Goal: Task Accomplishment & Management: Manage account settings

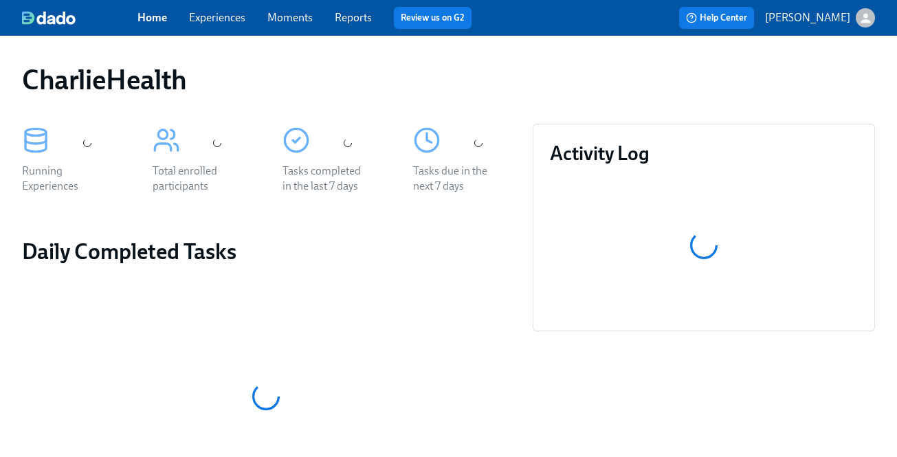
click at [208, 16] on link "Experiences" at bounding box center [217, 17] width 56 height 13
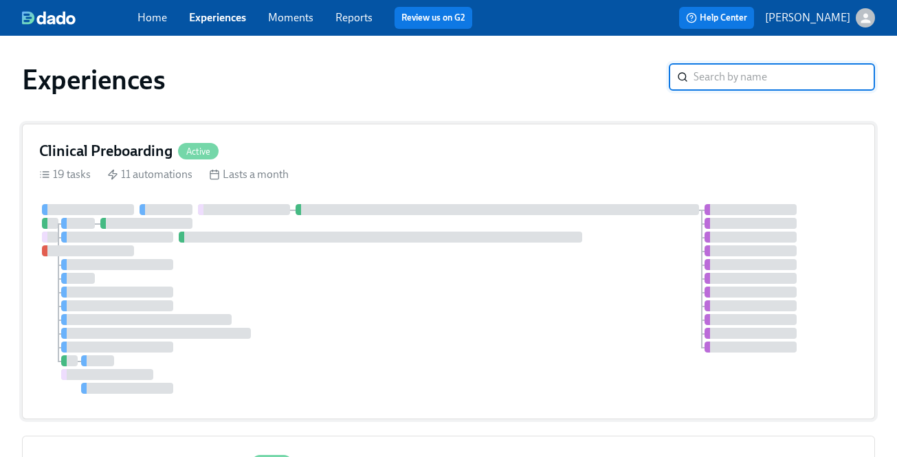
click at [288, 161] on div "Clinical Preboarding Active" at bounding box center [448, 151] width 819 height 21
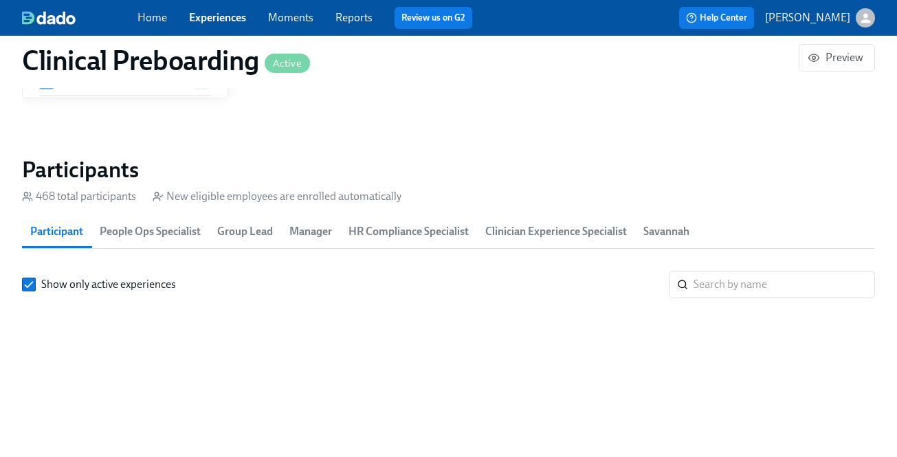
scroll to position [0, 17372]
click at [782, 283] on input "search" at bounding box center [784, 284] width 181 height 27
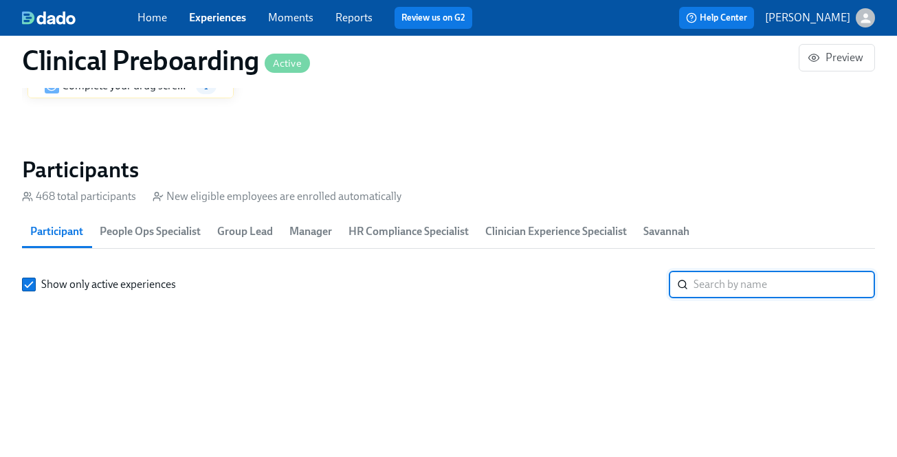
paste input "Terra Dorsch"
type input "Terra Dorsch"
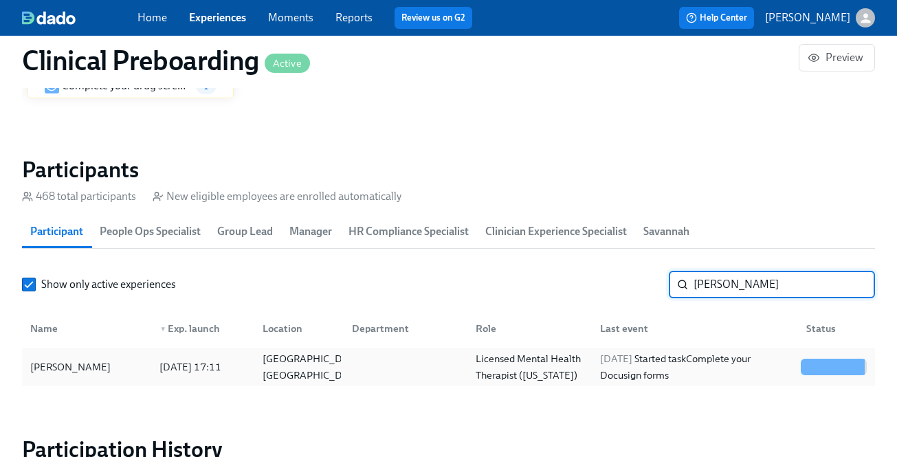
click at [666, 360] on div "2025/08/12 Started task Complete your Docusign forms" at bounding box center [695, 367] width 201 height 33
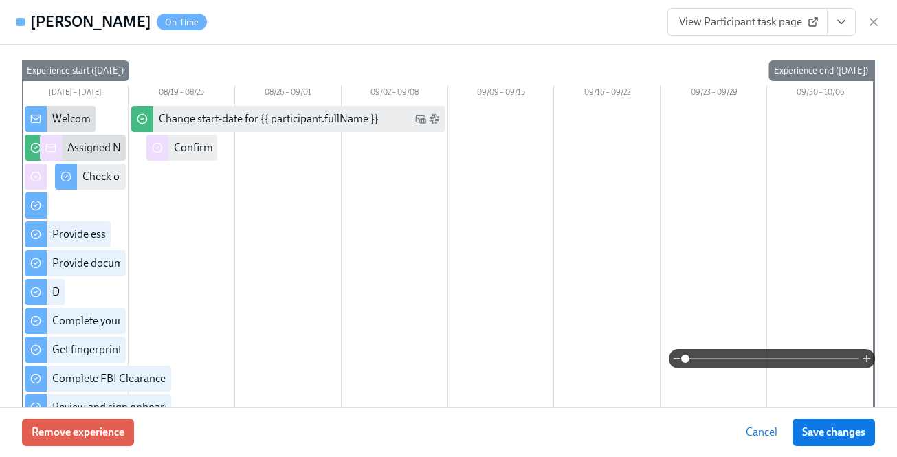
scroll to position [148, 0]
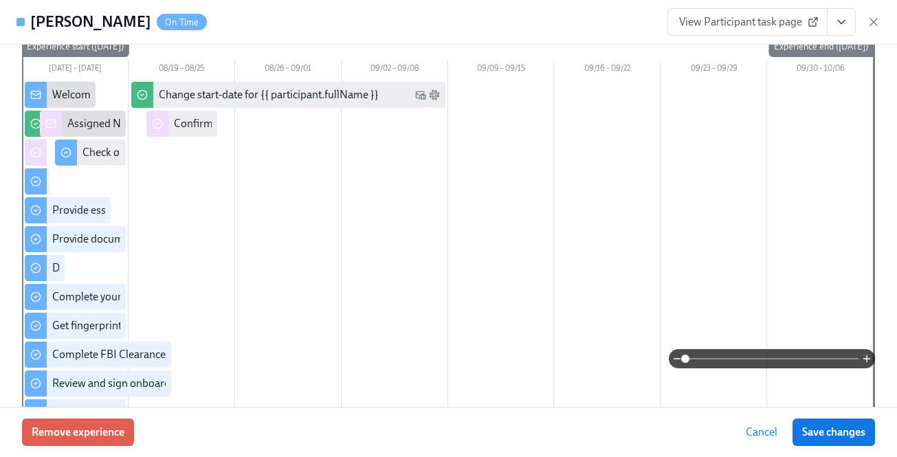
click at [845, 24] on icon "View task page" at bounding box center [841, 22] width 14 height 14
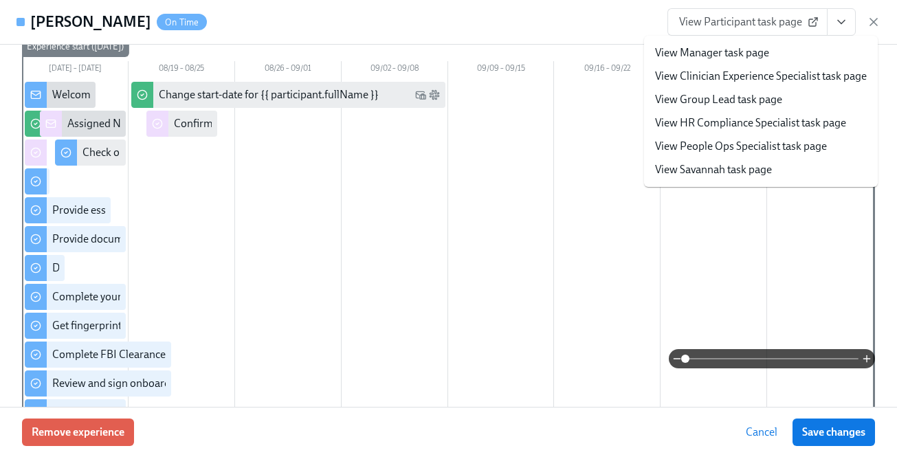
click at [798, 128] on link "View HR Compliance Specialist task page" at bounding box center [750, 122] width 191 height 15
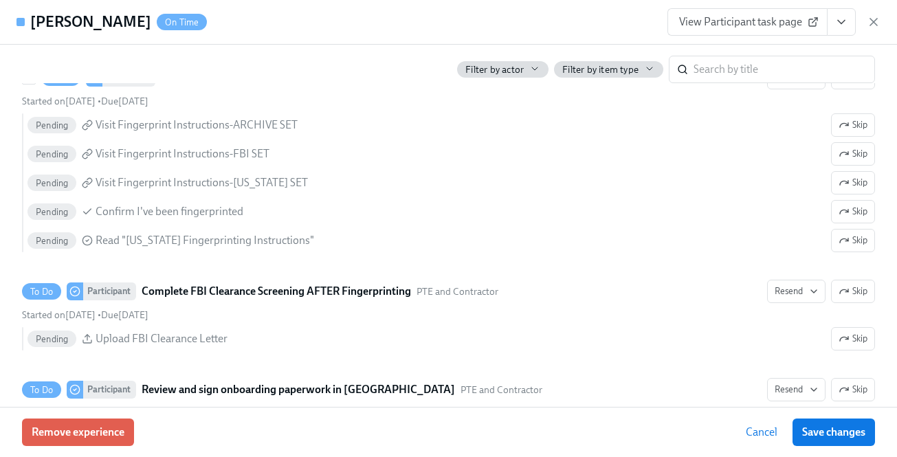
scroll to position [2325, 0]
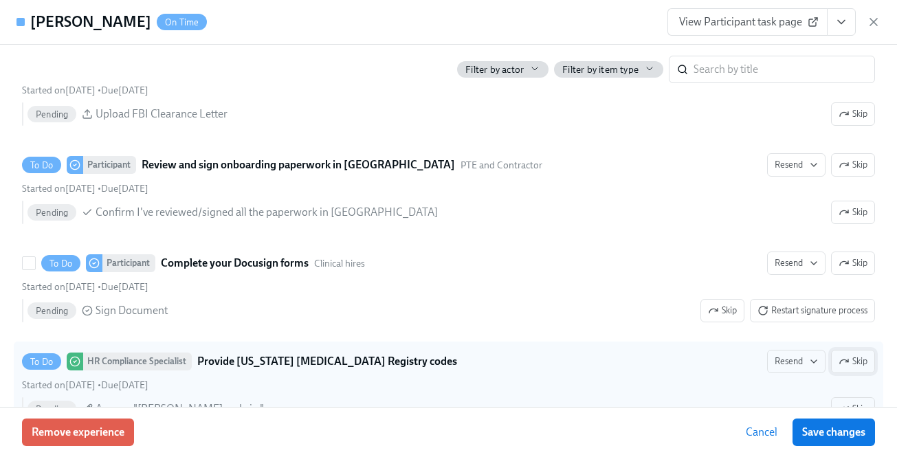
click at [834, 350] on button "Skip" at bounding box center [853, 361] width 44 height 23
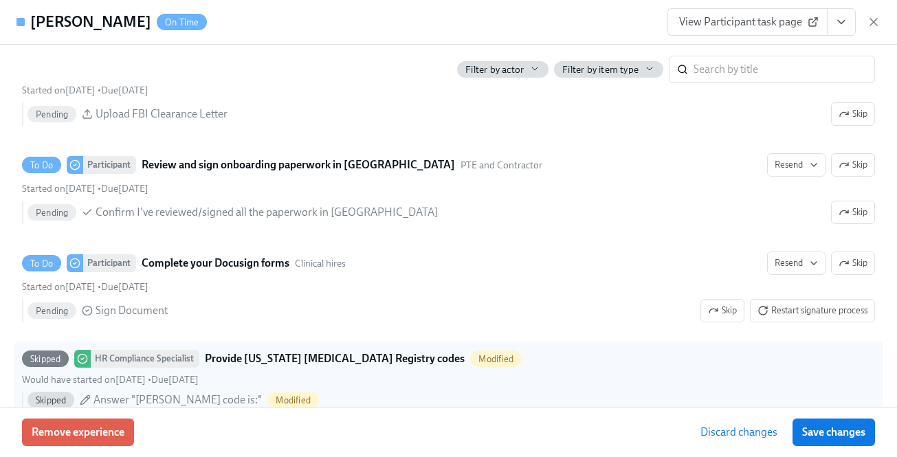
click at [849, 432] on span "Save changes" at bounding box center [833, 432] width 63 height 14
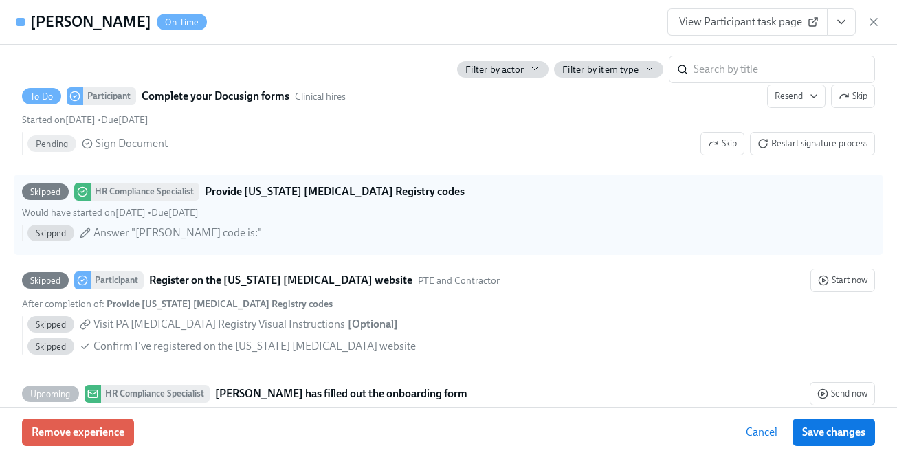
scroll to position [0, 18468]
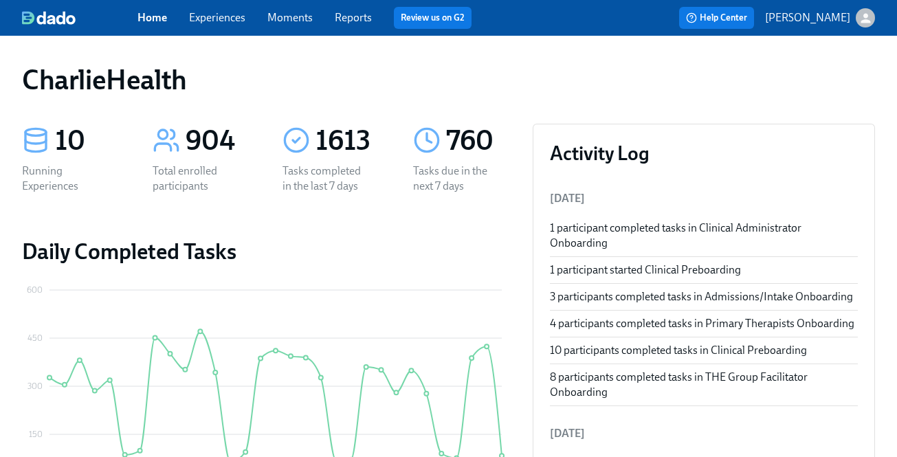
click at [225, 18] on link "Experiences" at bounding box center [217, 17] width 56 height 13
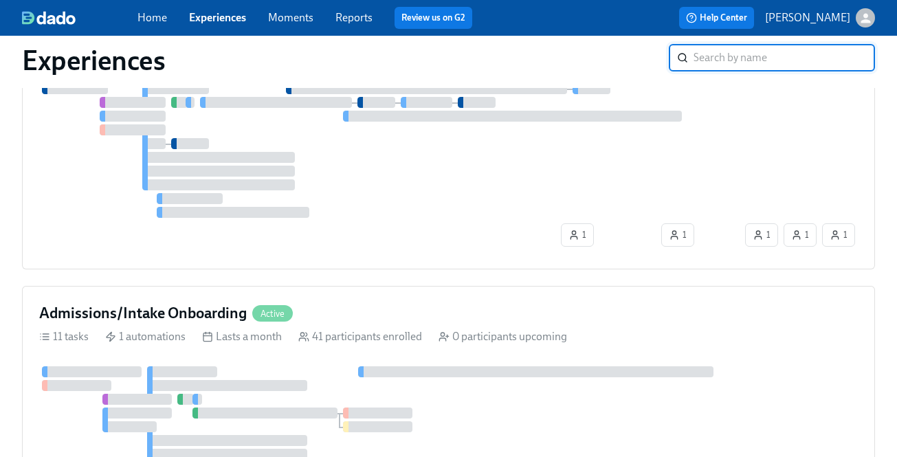
scroll to position [2640, 0]
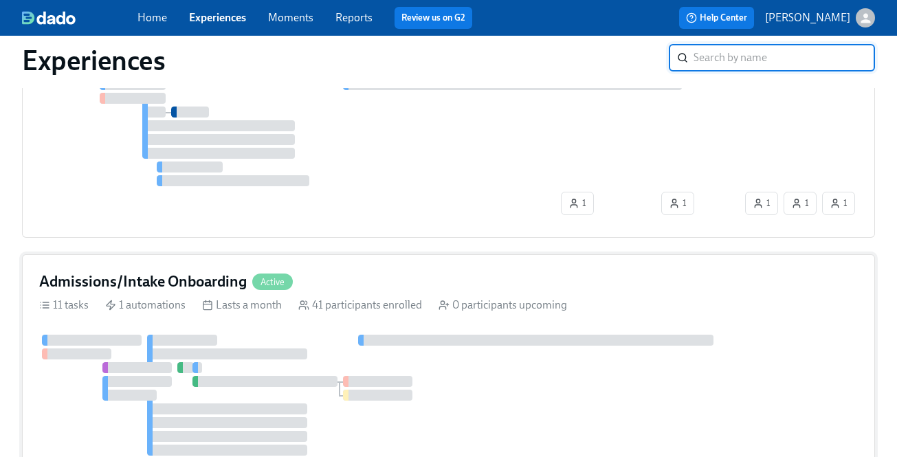
click at [424, 309] on div "11 tasks 1 automations Lasts a month 41 participants enrolled 0 participants up…" at bounding box center [448, 305] width 819 height 15
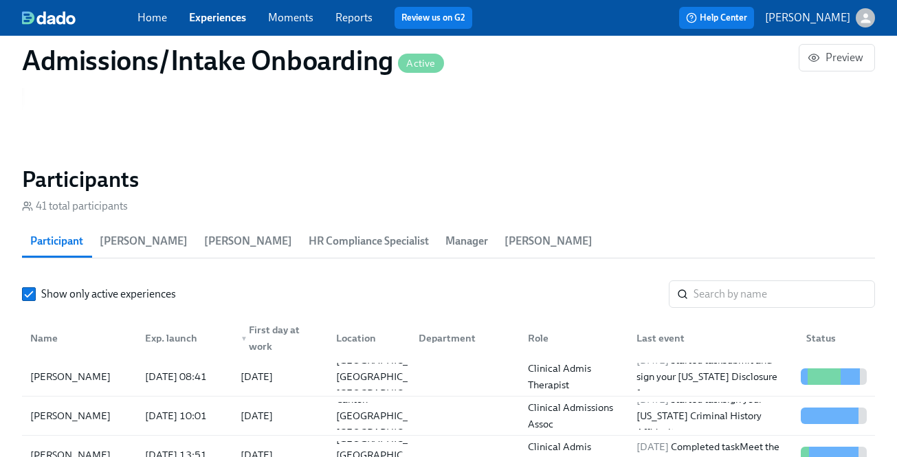
scroll to position [1123, 0]
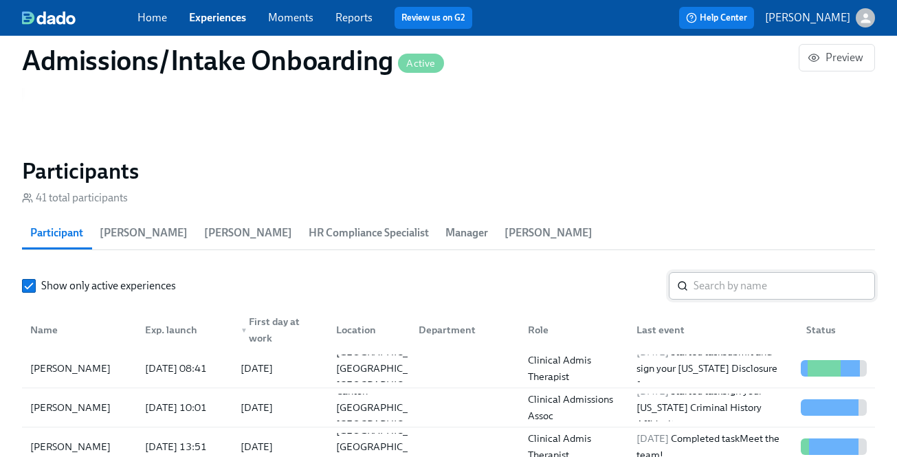
click at [756, 294] on input "search" at bounding box center [784, 285] width 181 height 27
paste input "Demoff's"
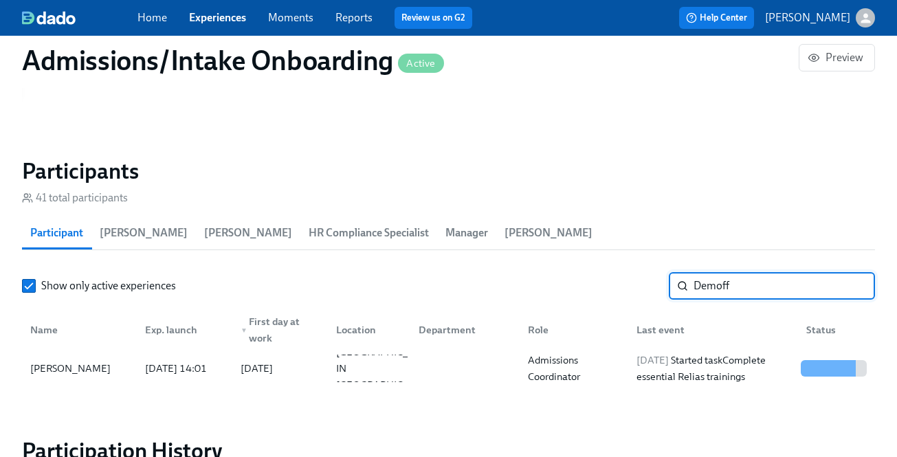
type input "Demoff"
click at [720, 371] on div "[DATE] Started task Complete essential Relias trainings" at bounding box center [713, 368] width 164 height 33
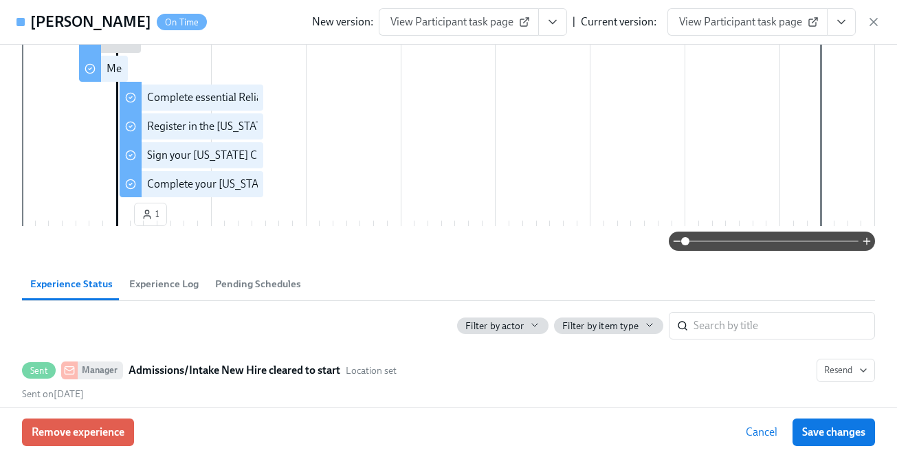
scroll to position [450, 0]
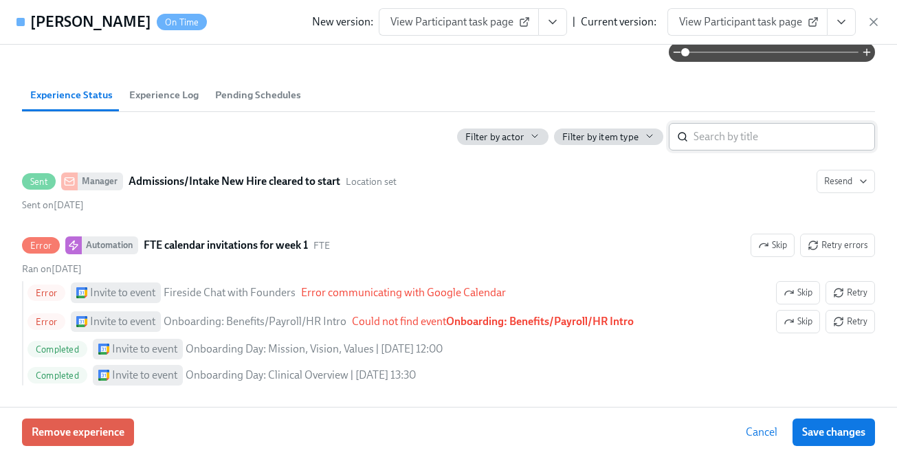
click at [726, 142] on input "search" at bounding box center [784, 136] width 181 height 27
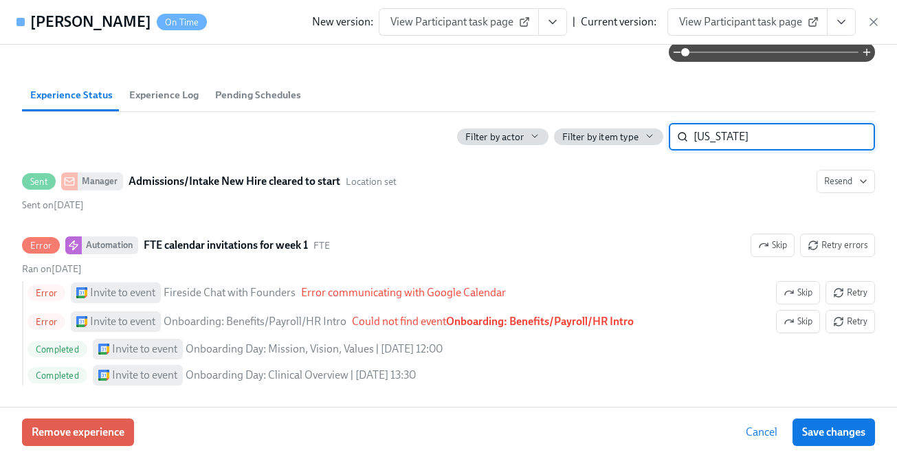
type input "[US_STATE]"
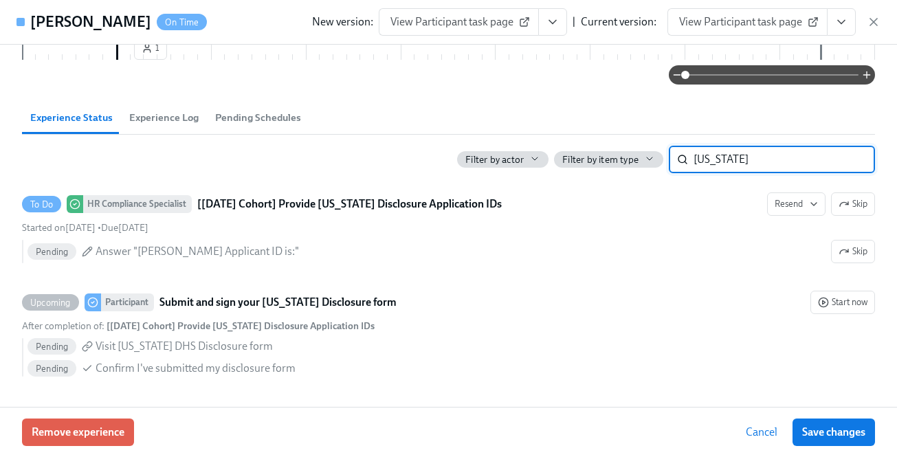
scroll to position [428, 0]
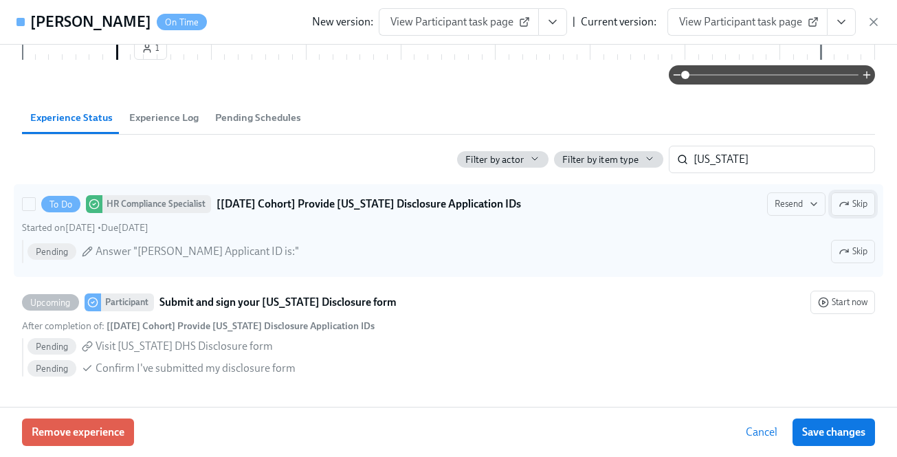
click at [836, 206] on button "Skip" at bounding box center [853, 203] width 44 height 23
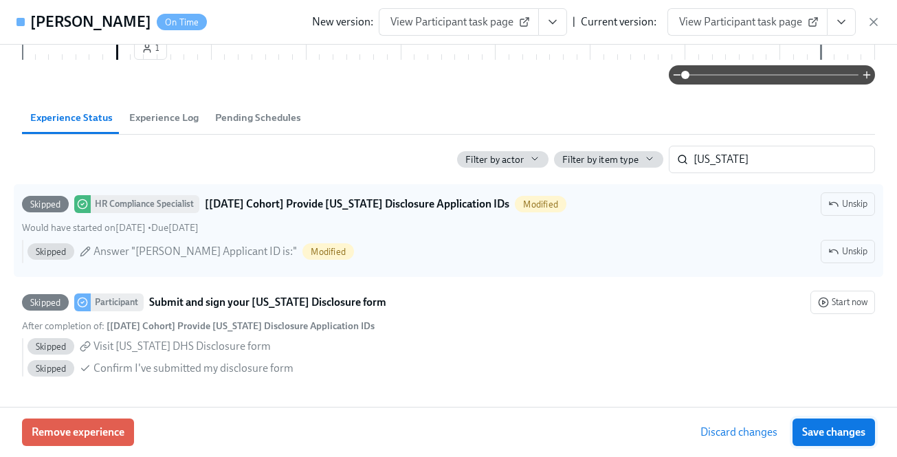
click at [804, 436] on span "Save changes" at bounding box center [833, 432] width 63 height 14
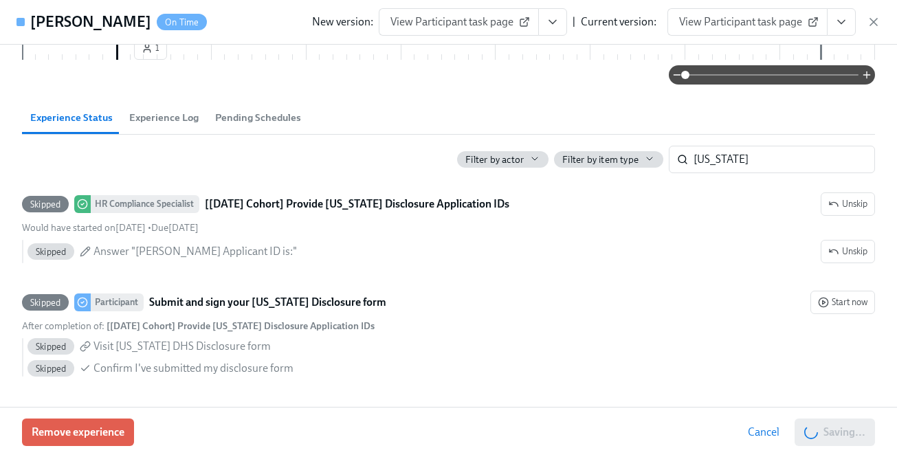
scroll to position [0, 6521]
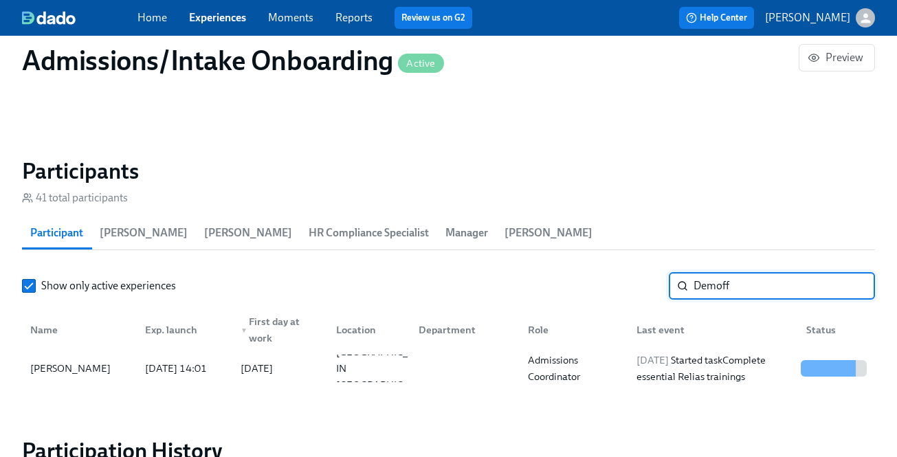
click at [719, 281] on input "Demoff" at bounding box center [784, 285] width 181 height 27
paste input "[PERSON_NAME]"
type input "[PERSON_NAME]"
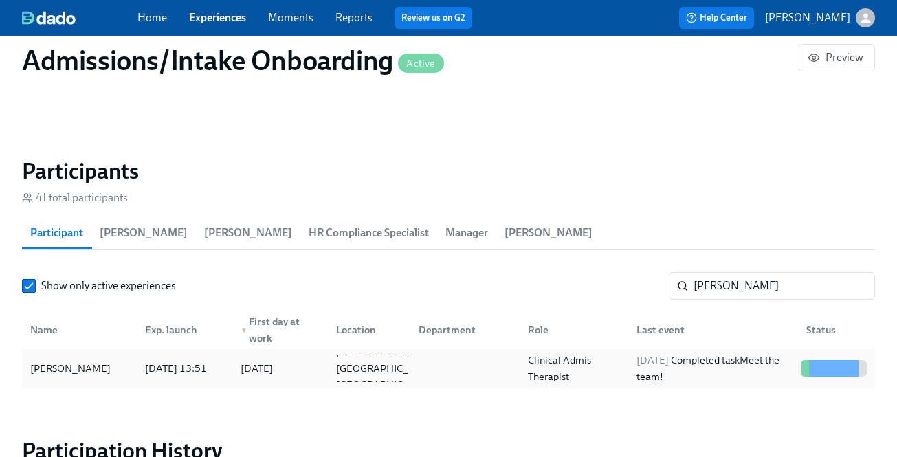
click at [703, 376] on div "[DATE] Completed task Meet the team!" at bounding box center [713, 368] width 164 height 33
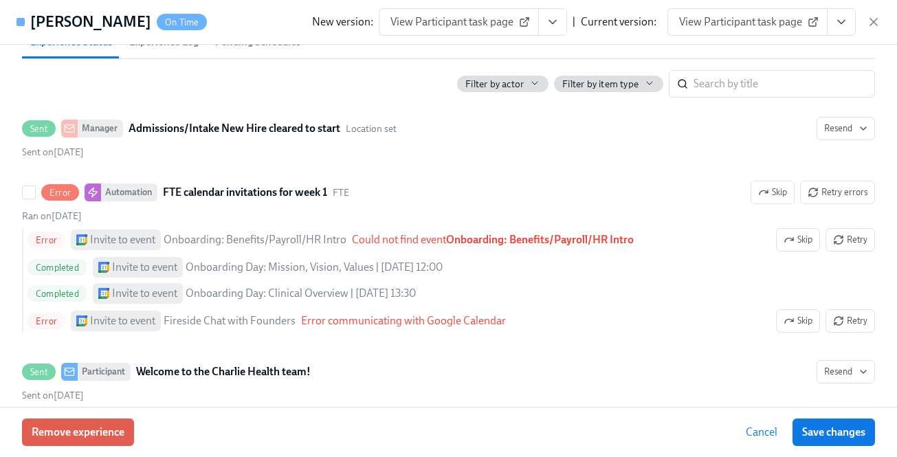
scroll to position [536, 0]
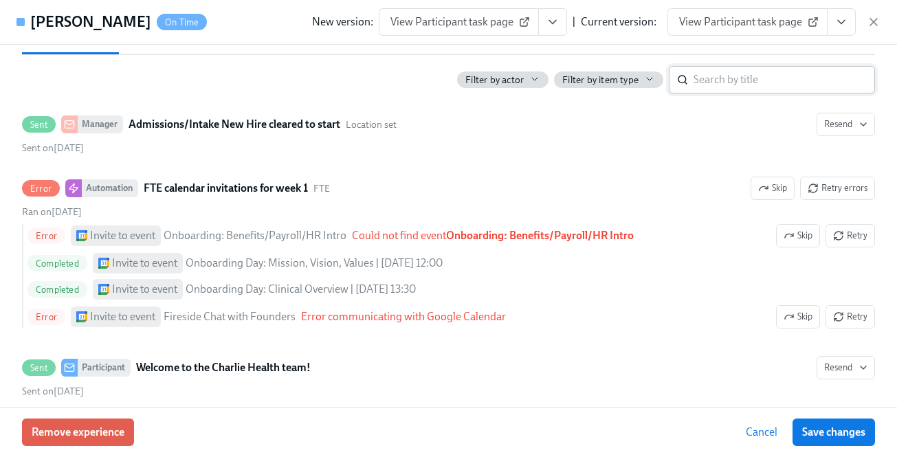
click at [740, 78] on input "search" at bounding box center [784, 79] width 181 height 27
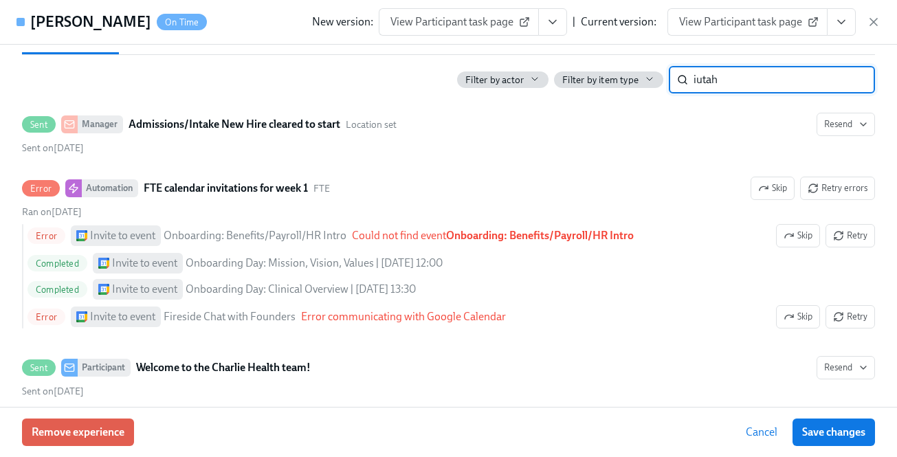
scroll to position [456, 0]
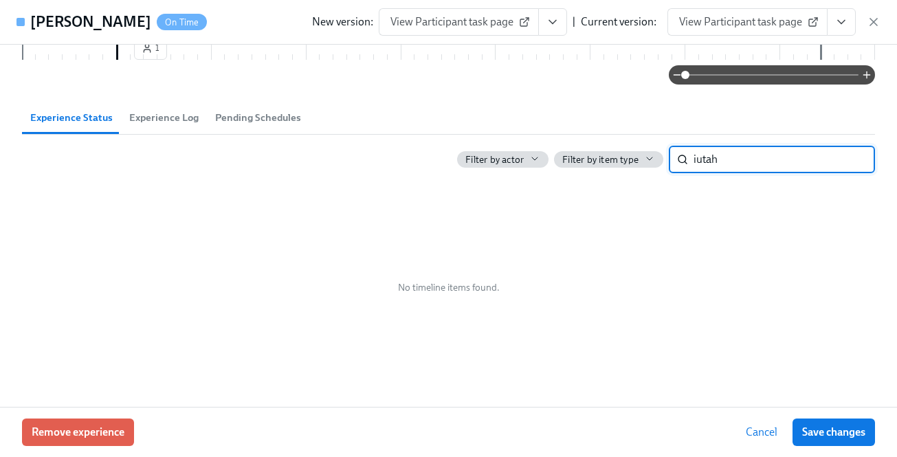
click at [700, 161] on input "iutah" at bounding box center [784, 159] width 181 height 27
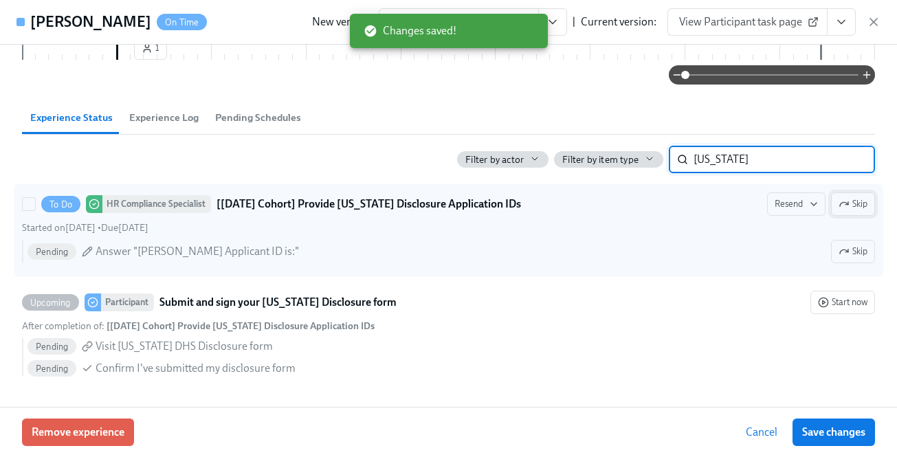
type input "[US_STATE]"
click at [845, 209] on icon "button" at bounding box center [844, 204] width 11 height 11
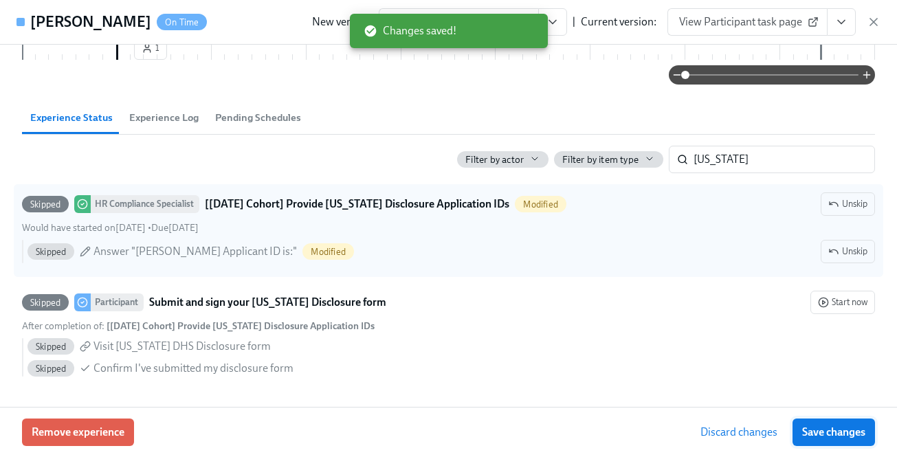
click at [825, 435] on span "Save changes" at bounding box center [833, 432] width 63 height 14
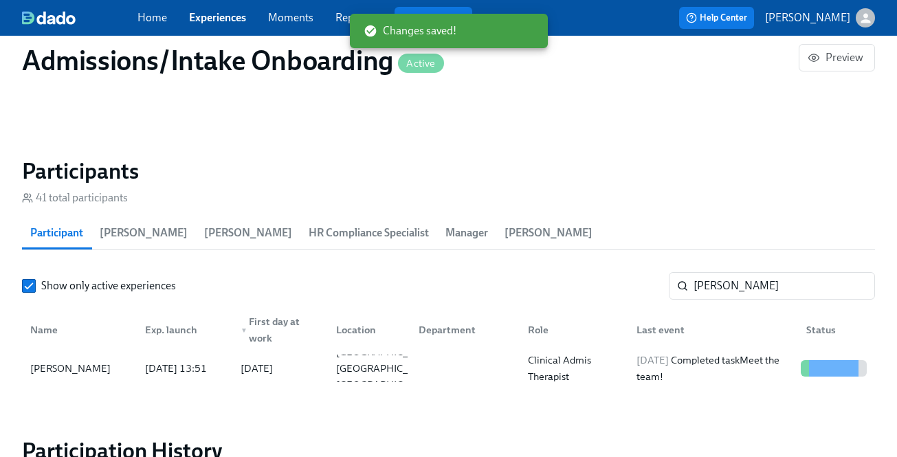
type input "Demoff"
click at [245, 25] on div "Home Experiences Moments Reports Review us on G2" at bounding box center [321, 18] width 369 height 22
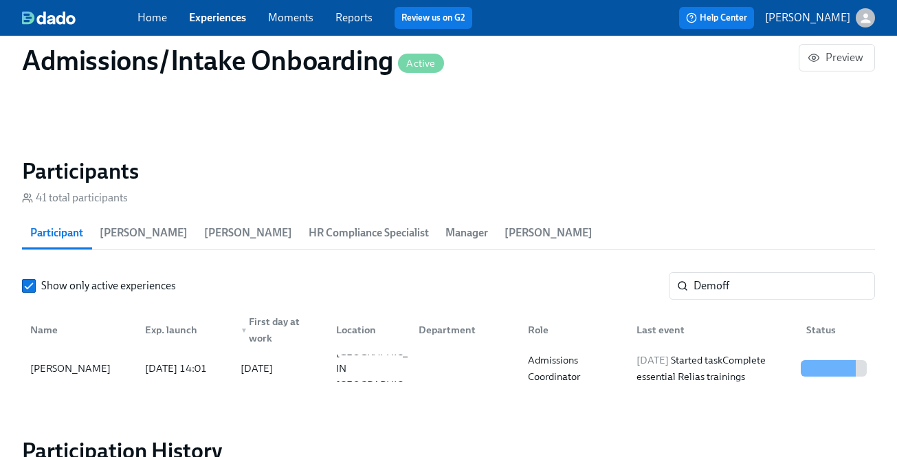
click at [243, 25] on span "Experiences" at bounding box center [217, 17] width 57 height 15
click at [239, 18] on link "Experiences" at bounding box center [217, 17] width 57 height 13
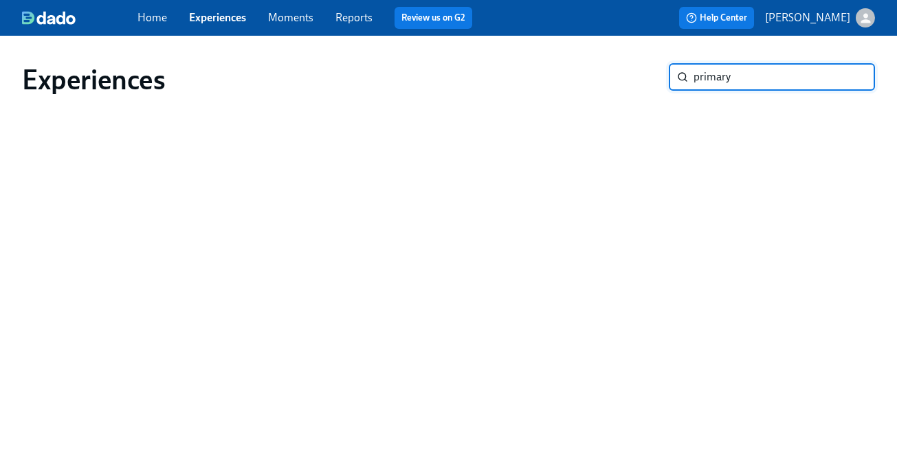
type input "primary"
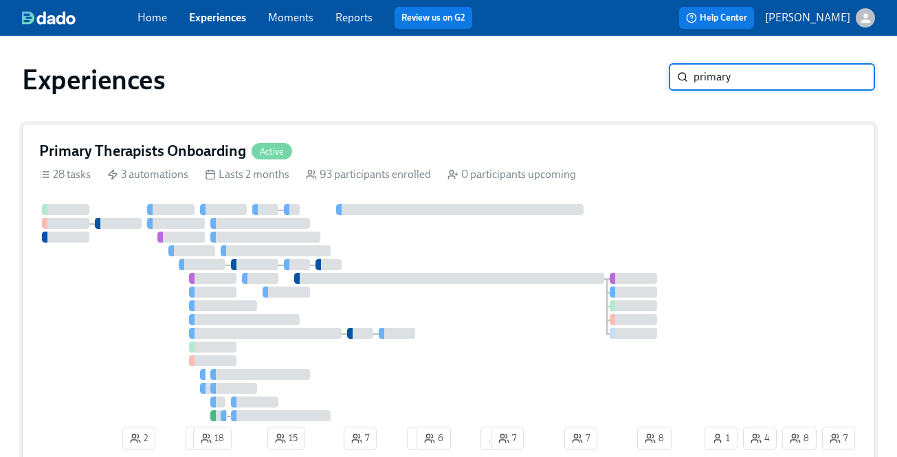
click at [591, 219] on div at bounding box center [370, 312] width 663 height 217
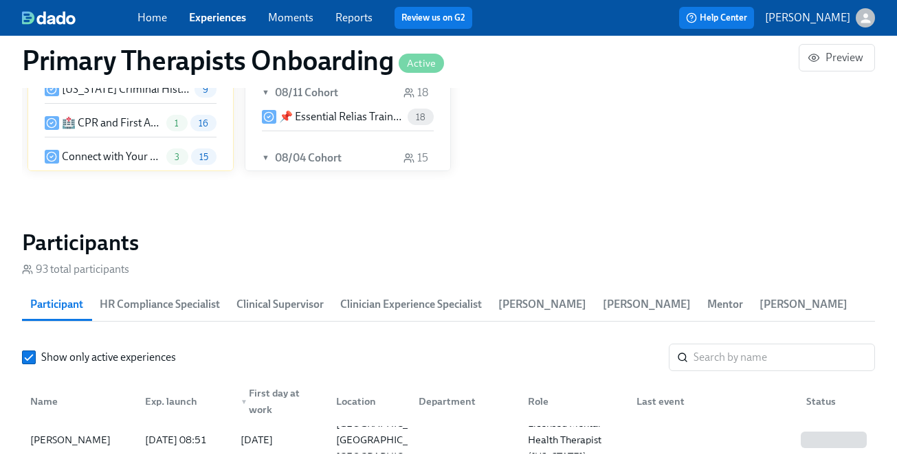
scroll to position [1283, 0]
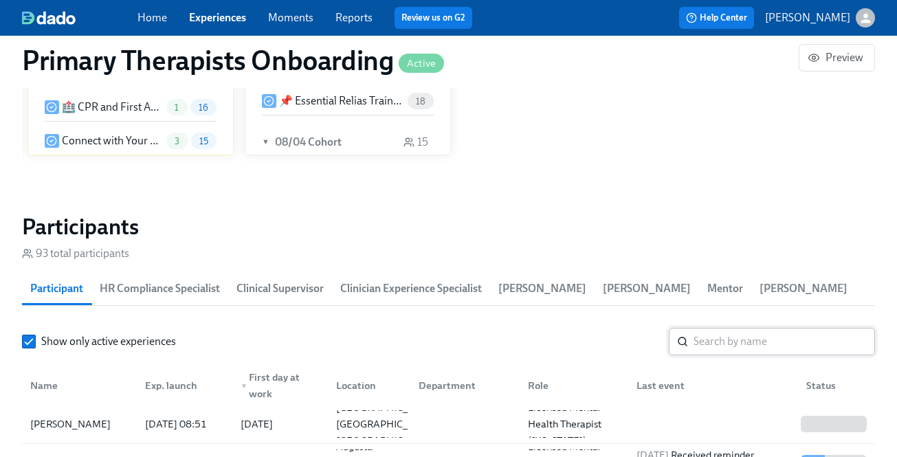
click at [713, 344] on input "search" at bounding box center [784, 341] width 181 height 27
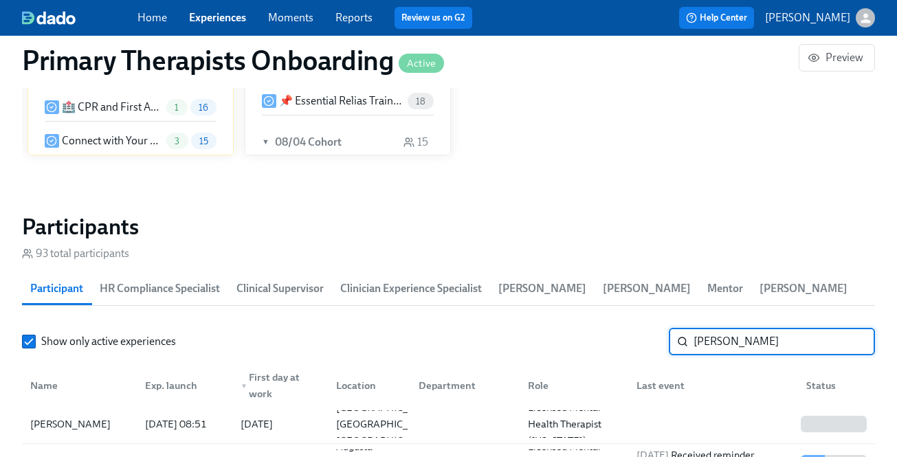
type input "[PERSON_NAME]"
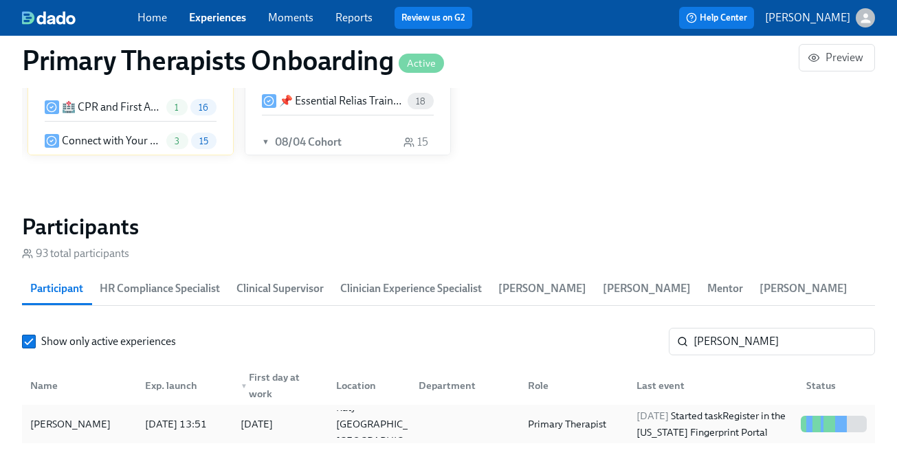
click at [659, 414] on span "[DATE]" at bounding box center [653, 416] width 32 height 12
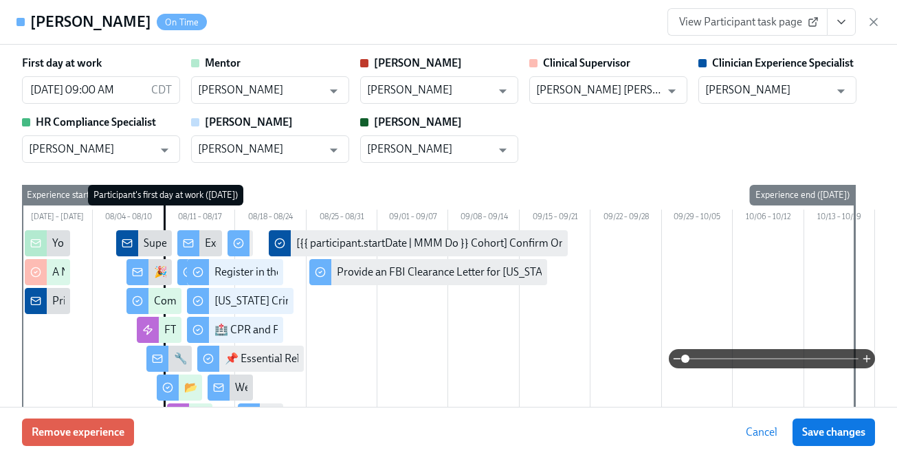
click at [841, 27] on icon "View task page" at bounding box center [841, 22] width 14 height 14
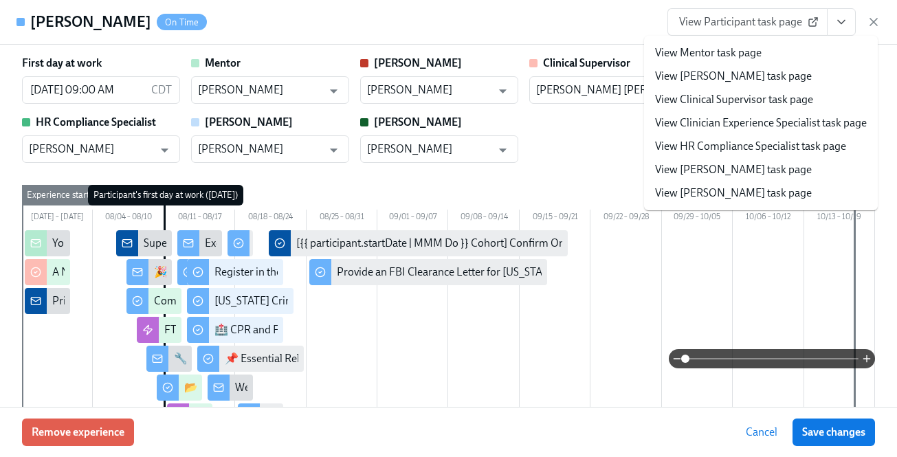
click at [840, 28] on icon "View task page" at bounding box center [841, 22] width 14 height 14
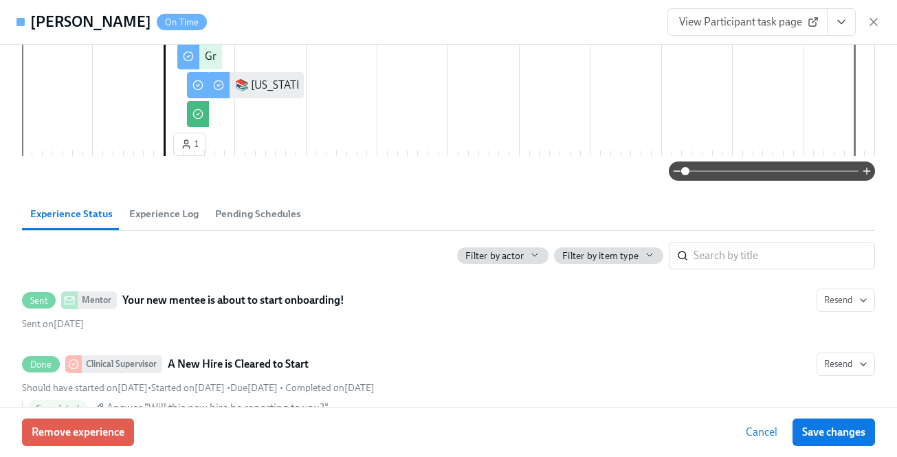
scroll to position [683, 0]
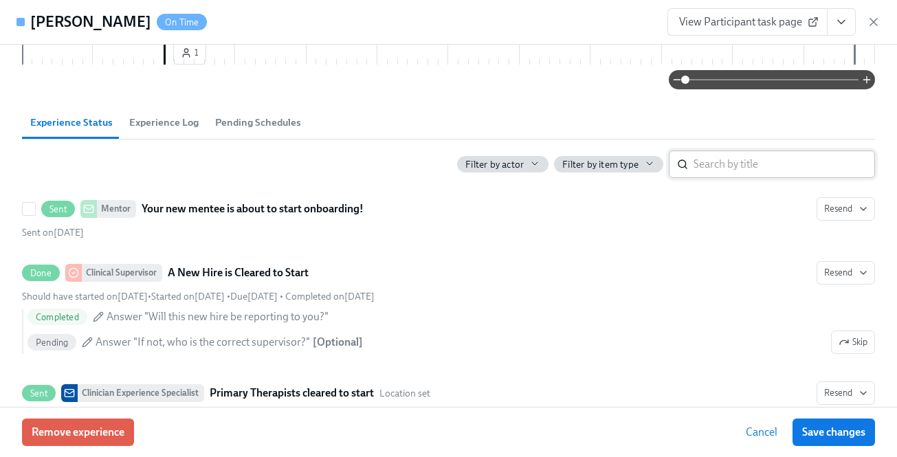
click at [719, 178] on input "search" at bounding box center [784, 164] width 181 height 27
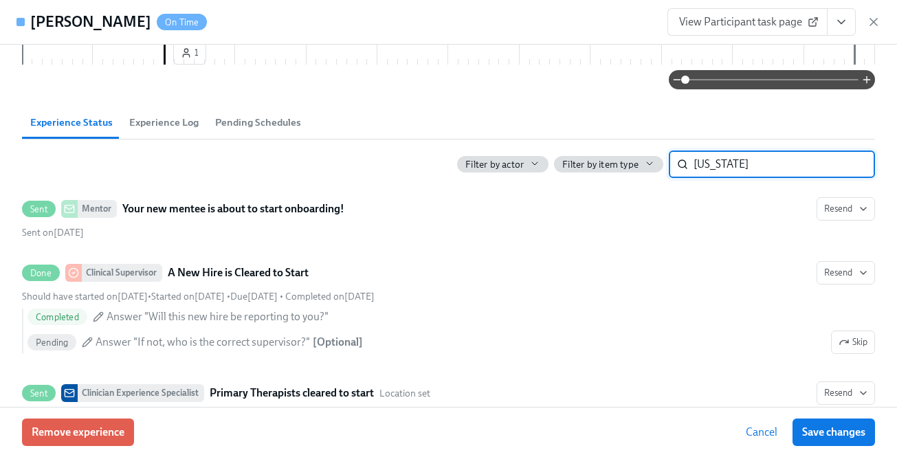
type input "[US_STATE]"
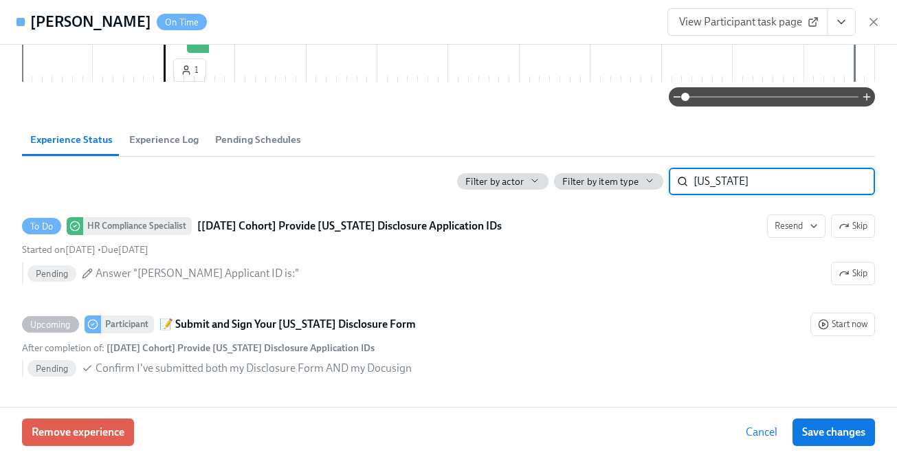
scroll to position [681, 0]
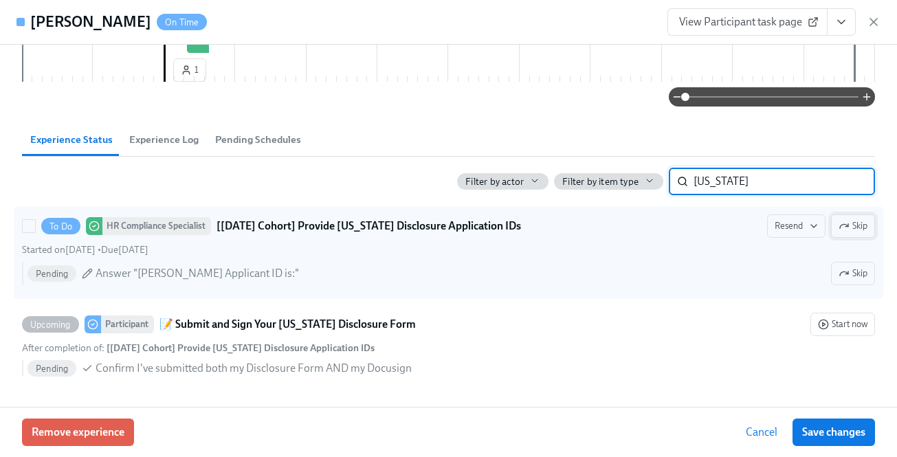
click at [839, 230] on icon "button" at bounding box center [844, 226] width 11 height 11
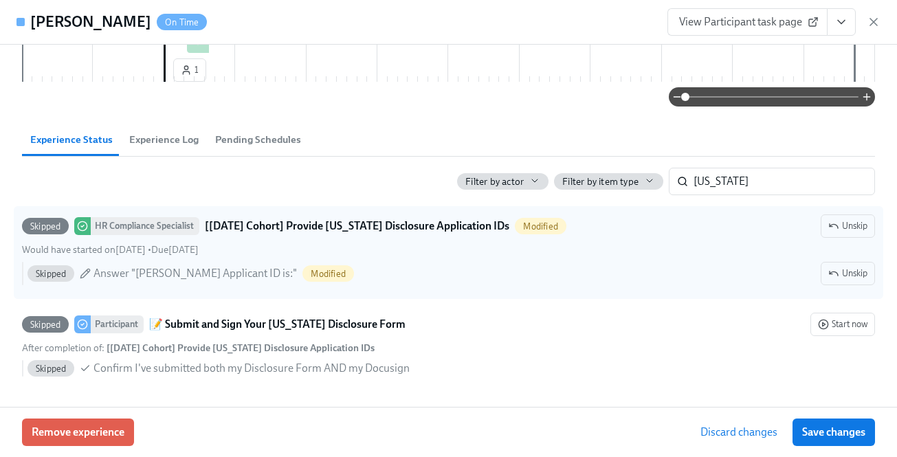
click at [845, 426] on span "Save changes" at bounding box center [833, 432] width 63 height 14
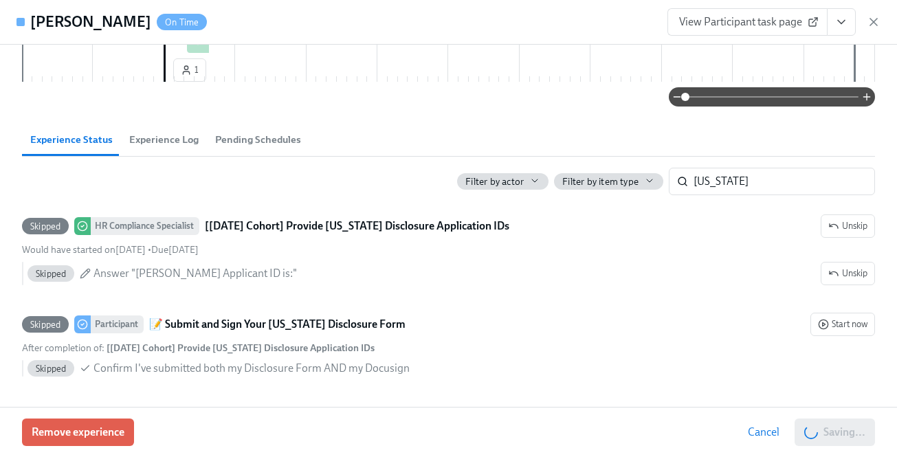
scroll to position [0, 18251]
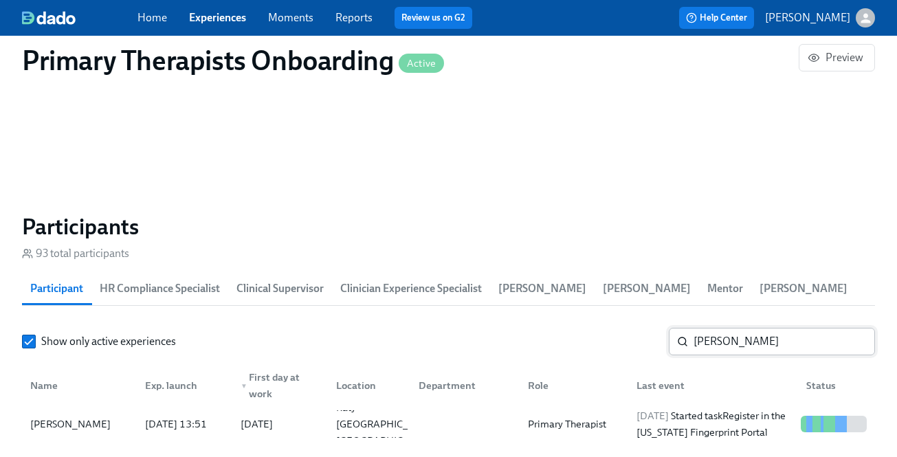
click at [731, 348] on input "[PERSON_NAME]" at bounding box center [784, 341] width 181 height 27
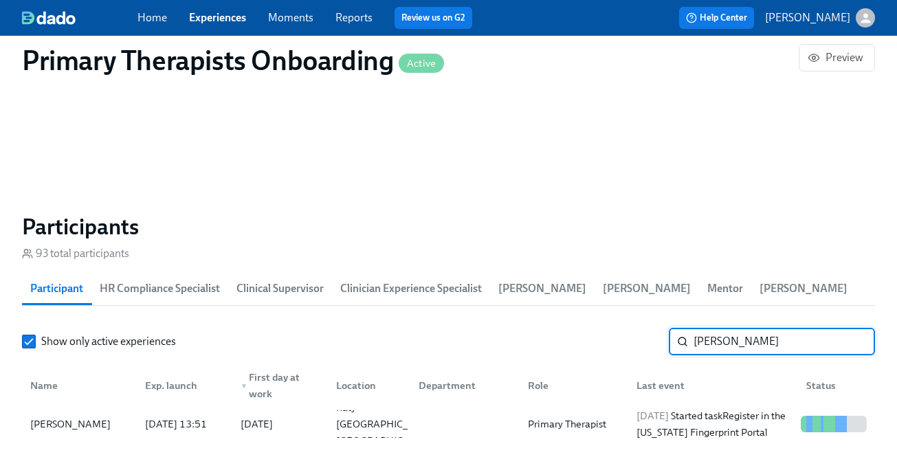
click at [731, 348] on input "[PERSON_NAME]" at bounding box center [784, 341] width 181 height 27
paste input "[PERSON_NAME]"
type input "[PERSON_NAME]"
click at [753, 415] on div "[DATE] Started task Register in the [US_STATE] Fingerprint Portal" at bounding box center [713, 424] width 164 height 33
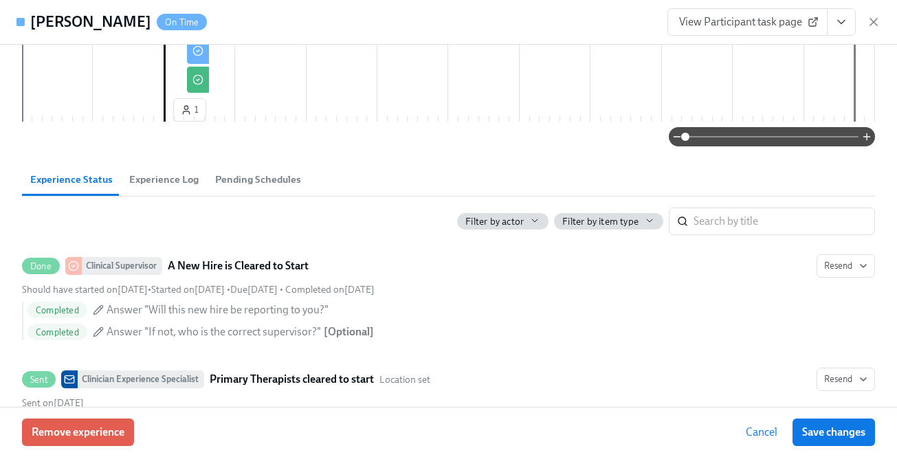
scroll to position [652, 0]
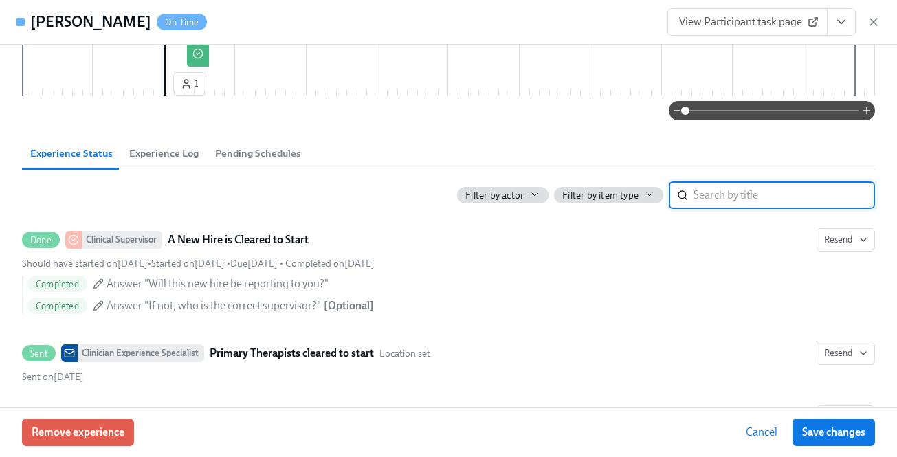
click at [812, 209] on input "search" at bounding box center [784, 194] width 181 height 27
type input "[US_STATE]"
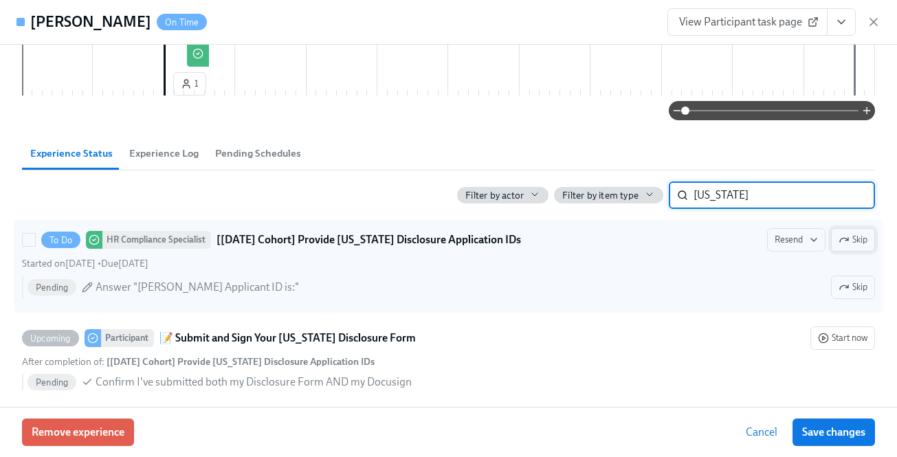
click at [844, 252] on button "Skip" at bounding box center [853, 239] width 44 height 23
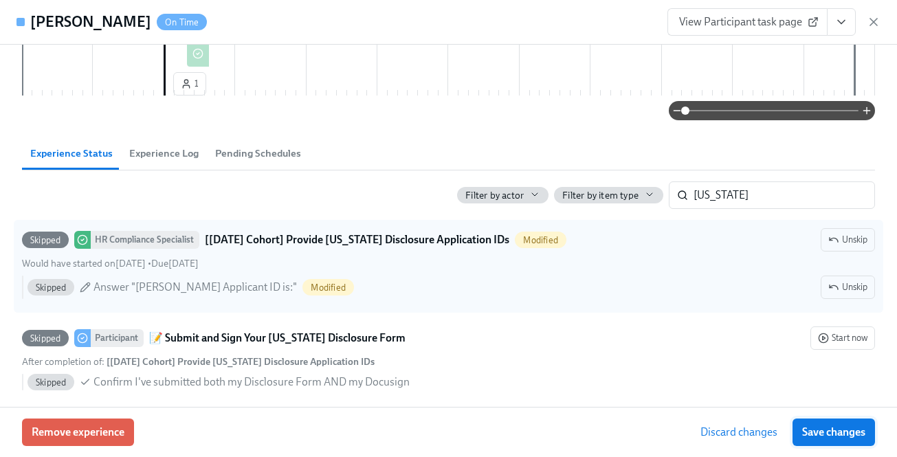
click at [848, 421] on button "Save changes" at bounding box center [834, 432] width 82 height 27
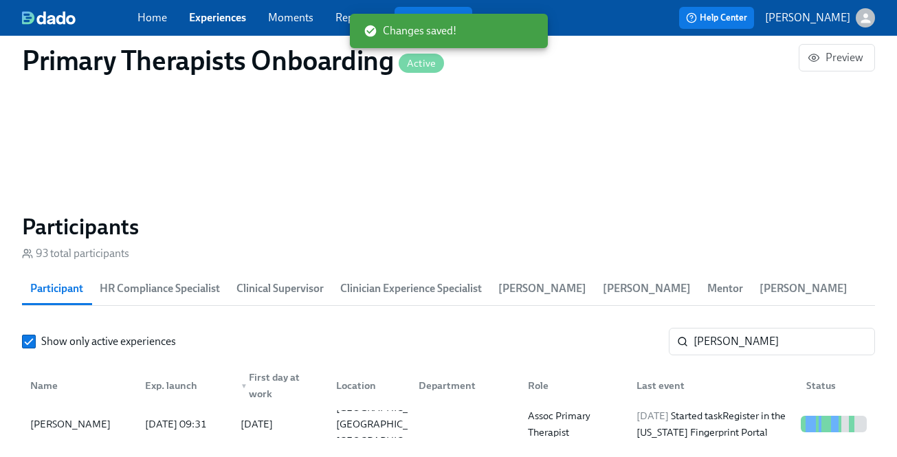
click at [740, 319] on section "Participants 93 total participants Participant HR Compliance Specialist Clinica…" at bounding box center [448, 331] width 853 height 236
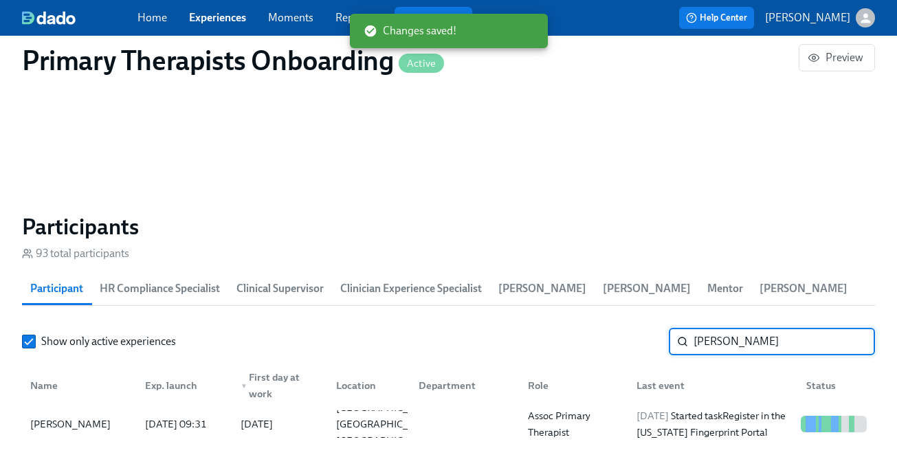
click at [742, 338] on input "[PERSON_NAME]" at bounding box center [784, 341] width 181 height 27
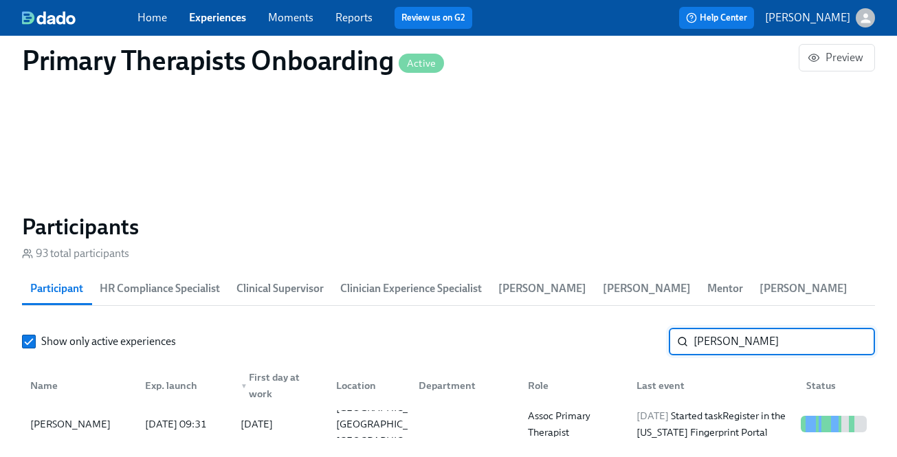
click at [742, 338] on input "[PERSON_NAME]" at bounding box center [784, 341] width 181 height 27
paste input "[PERSON_NAME]"
type input "[PERSON_NAME]"
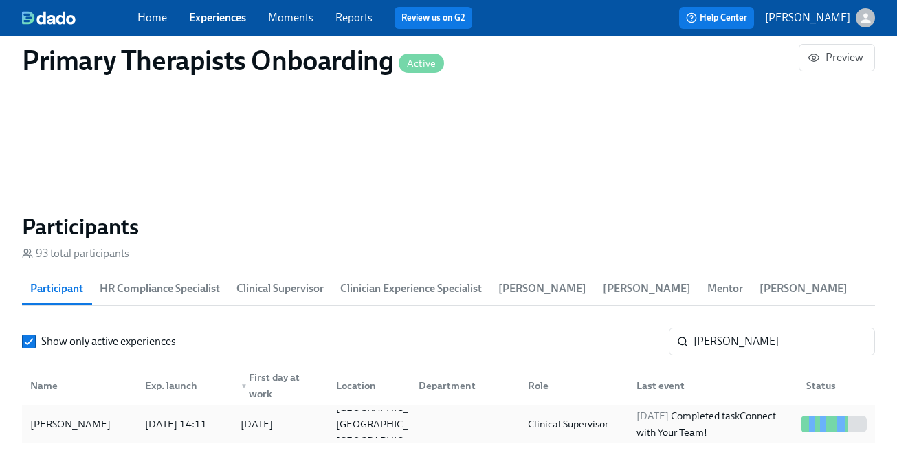
click at [723, 427] on div "[DATE] Completed task Connect with Your Team!" at bounding box center [713, 424] width 164 height 33
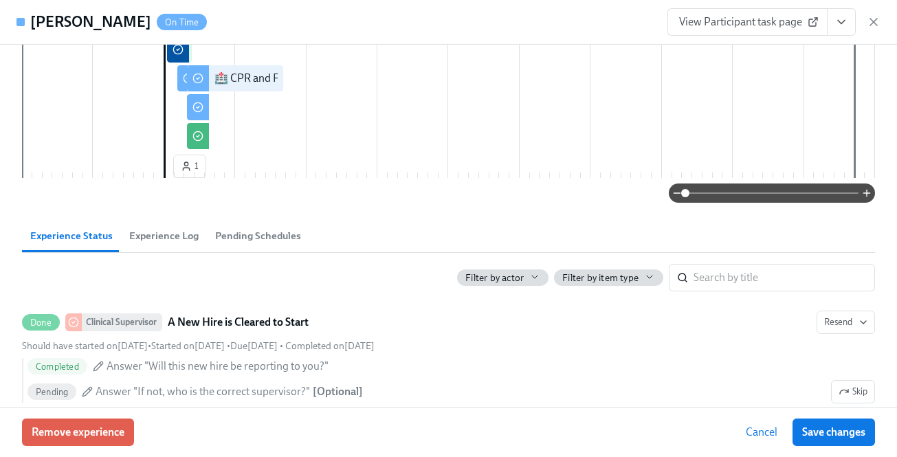
scroll to position [630, 0]
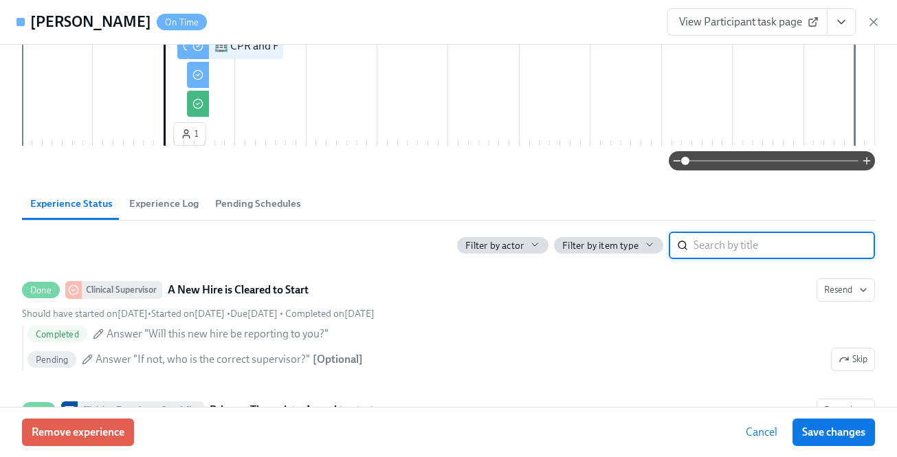
click at [720, 255] on input "search" at bounding box center [784, 245] width 181 height 27
type input "[US_STATE]"
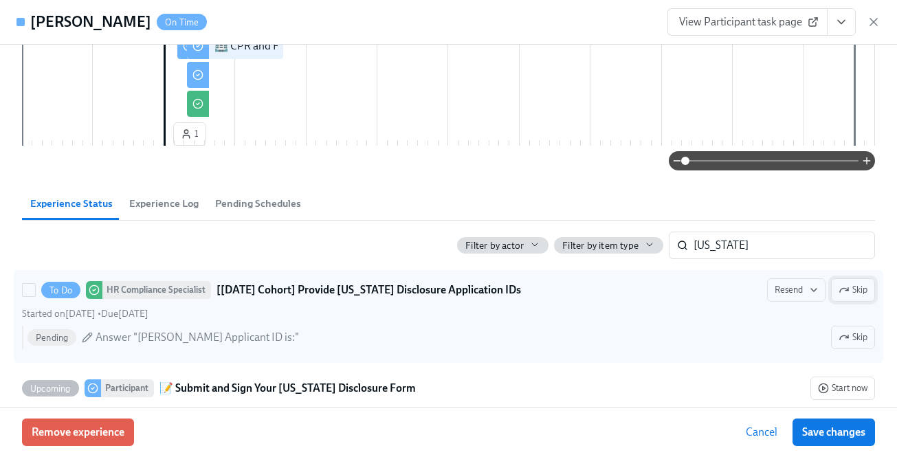
click at [848, 296] on icon "button" at bounding box center [844, 290] width 11 height 11
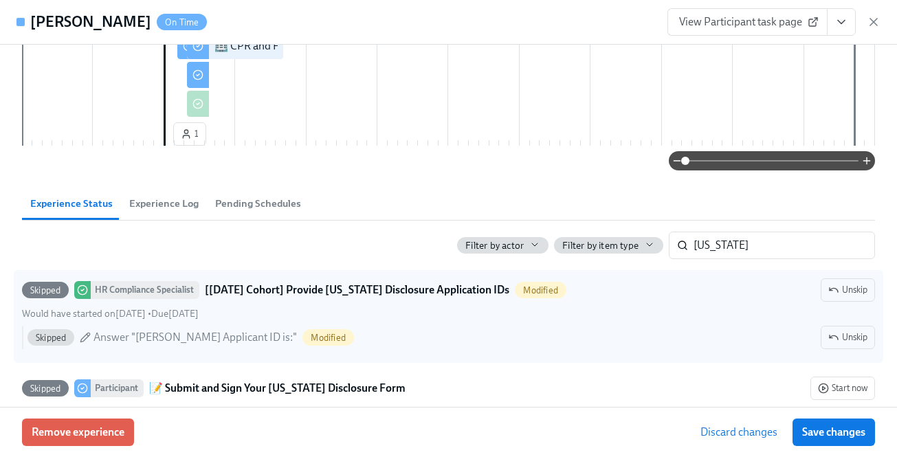
drag, startPoint x: 831, startPoint y: 427, endPoint x: 321, endPoint y: 3, distance: 662.9
click at [831, 427] on span "Save changes" at bounding box center [833, 432] width 63 height 14
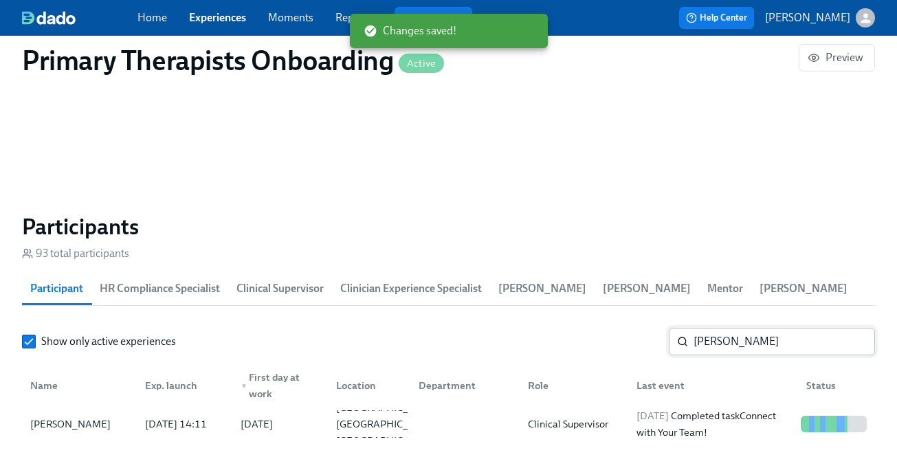
click at [731, 342] on input "[PERSON_NAME]" at bounding box center [784, 341] width 181 height 27
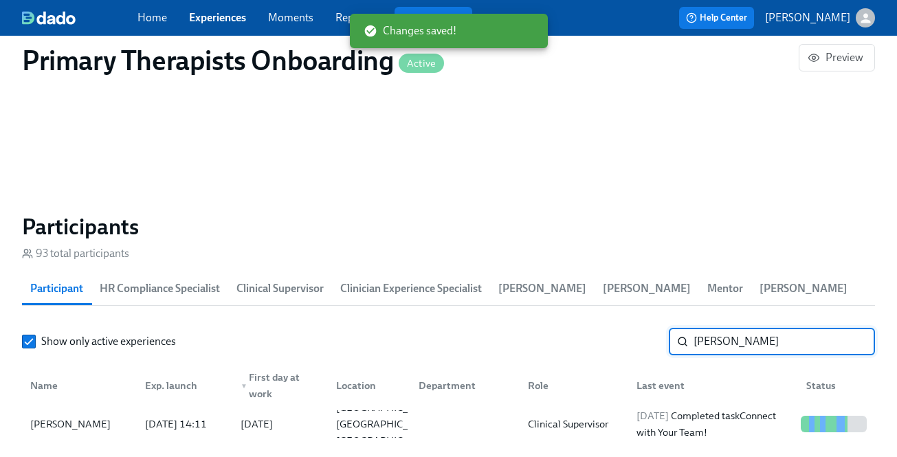
click at [731, 342] on input "[PERSON_NAME]" at bounding box center [784, 341] width 181 height 27
paste input "[PERSON_NAME]"
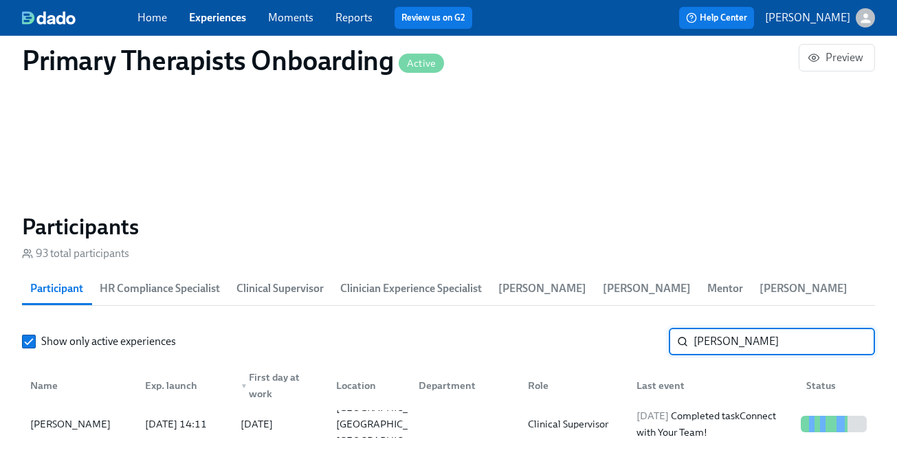
type input "[PERSON_NAME]"
click at [681, 404] on div "Name Exp. launch ▼ First day at work Location Department Role Last event Status" at bounding box center [448, 383] width 853 height 44
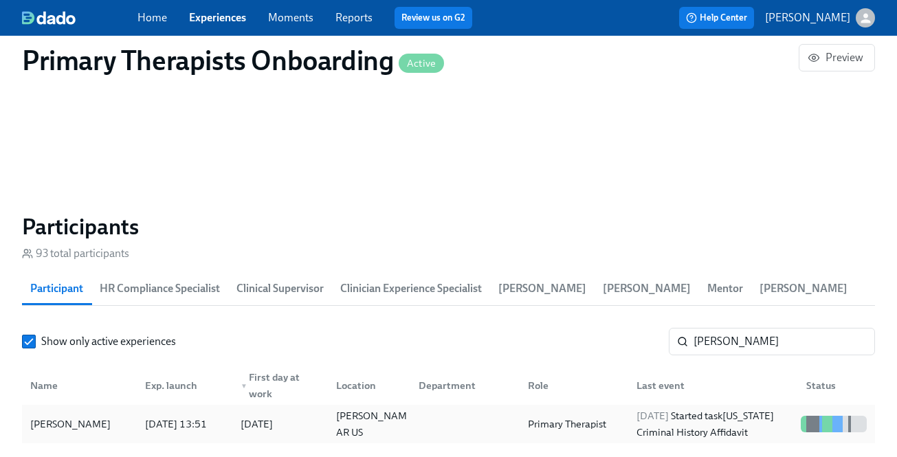
click at [669, 413] on span "[DATE]" at bounding box center [653, 416] width 32 height 12
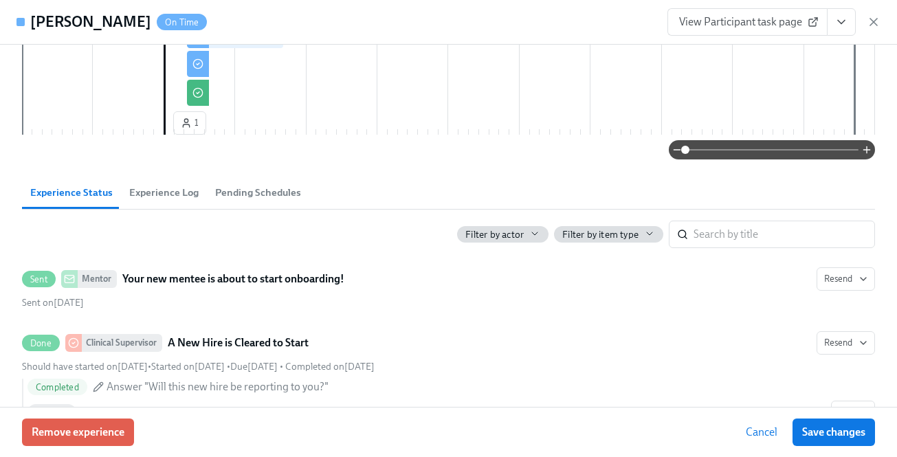
scroll to position [623, 0]
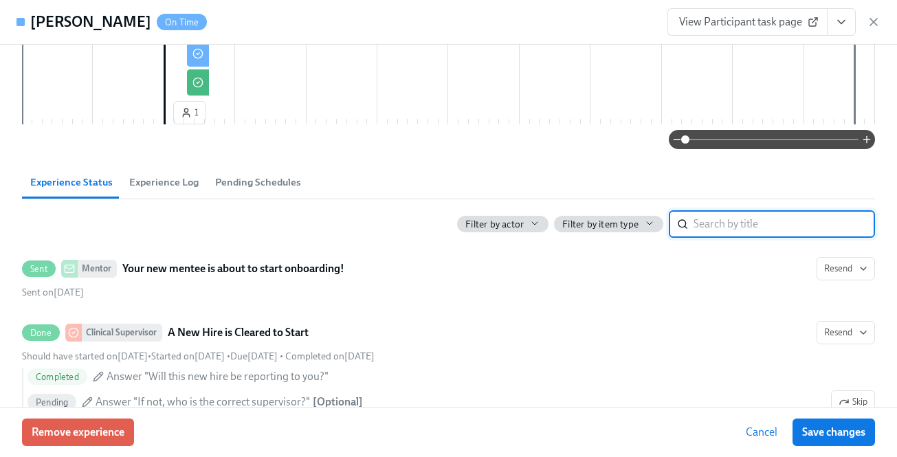
click at [755, 234] on input "search" at bounding box center [784, 223] width 181 height 27
type input "[US_STATE]"
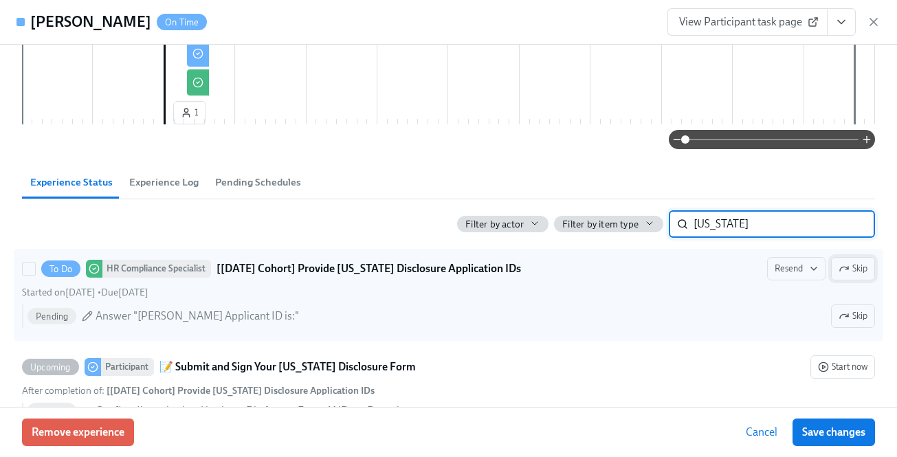
click at [862, 276] on span "Skip" at bounding box center [853, 269] width 29 height 14
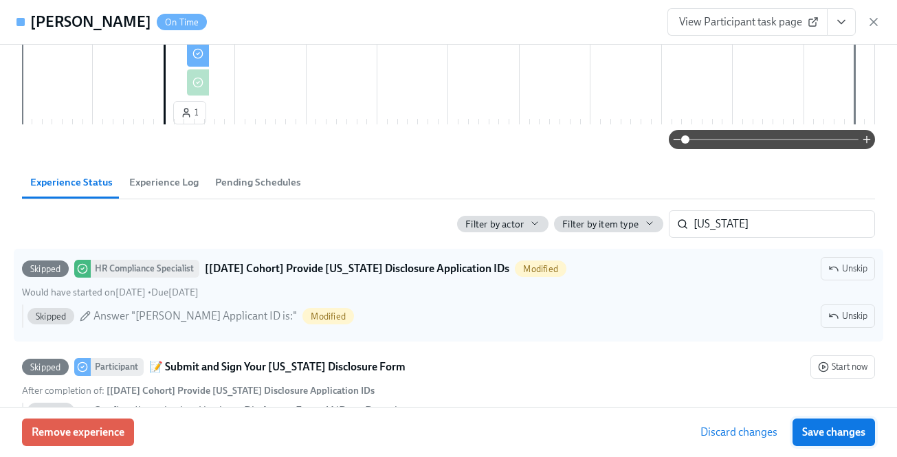
click at [863, 423] on button "Save changes" at bounding box center [834, 432] width 82 height 27
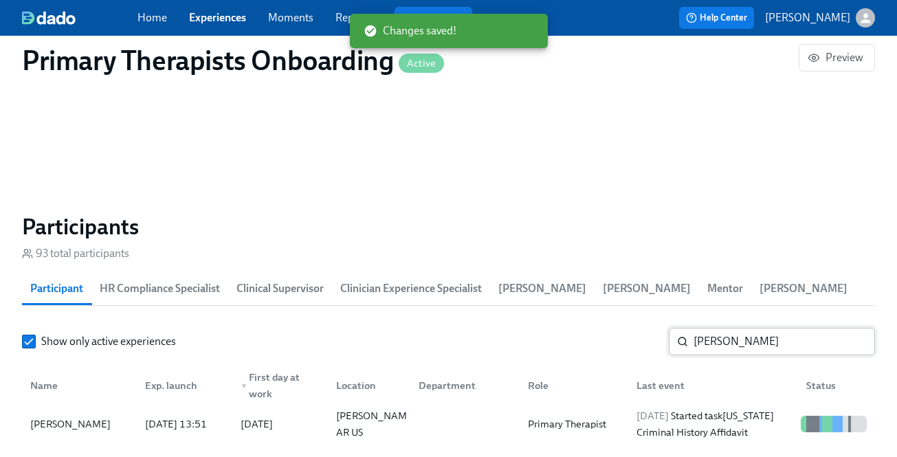
click at [749, 344] on input "[PERSON_NAME]" at bounding box center [784, 341] width 181 height 27
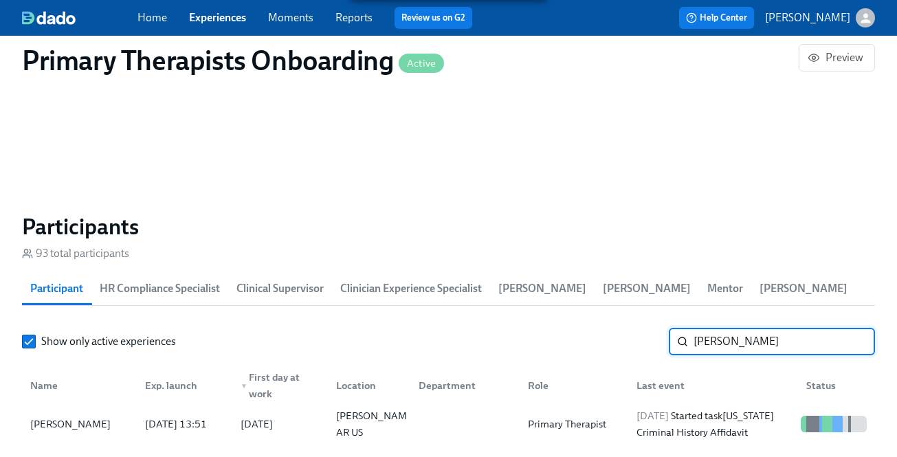
click at [749, 344] on input "[PERSON_NAME]" at bounding box center [784, 341] width 181 height 27
paste input "Courtenay"
type input "Courtenay"
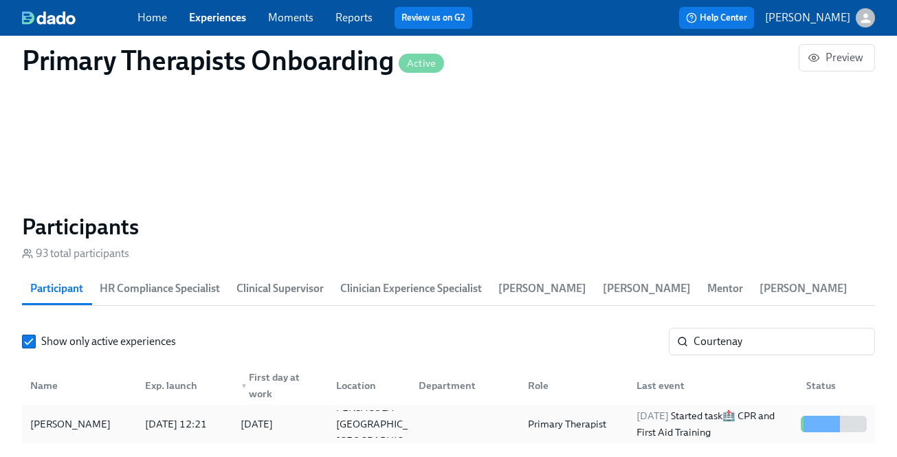
click at [740, 423] on div "[DATE] Started task 🏥 CPR and First Aid Training" at bounding box center [713, 424] width 164 height 33
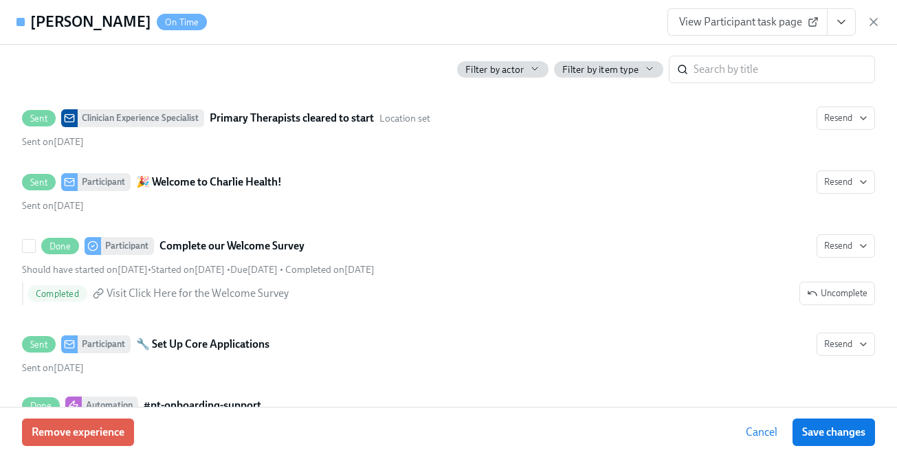
scroll to position [957, 0]
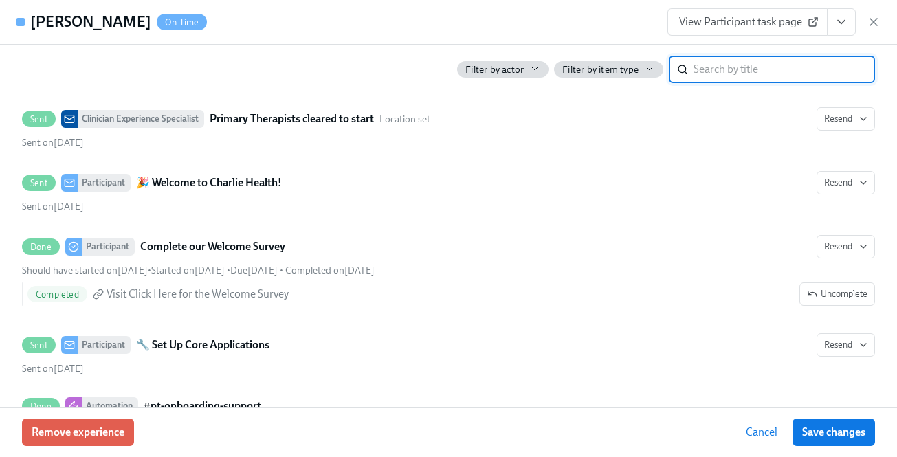
click at [723, 69] on input "search" at bounding box center [784, 69] width 181 height 27
type input "[US_STATE]"
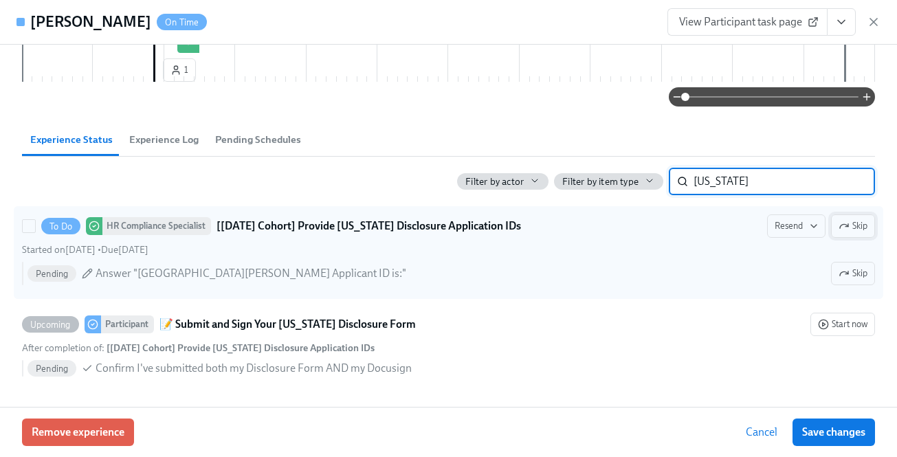
click at [852, 223] on span "Skip" at bounding box center [853, 226] width 29 height 14
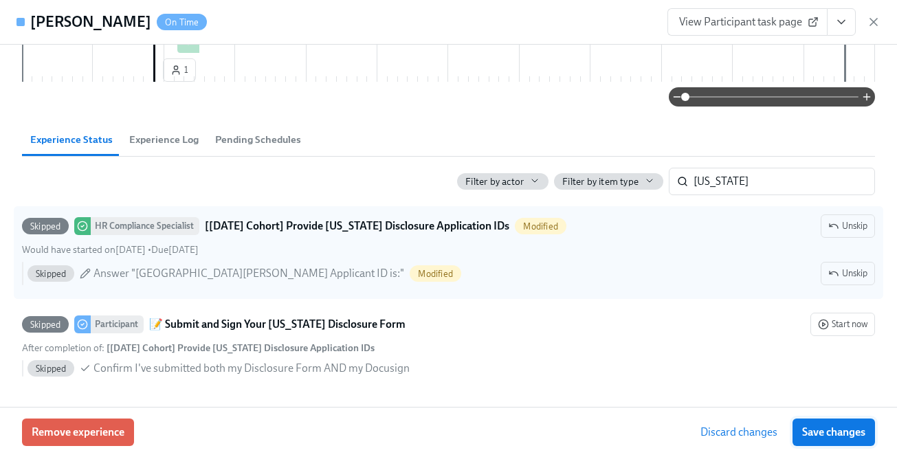
click at [858, 436] on span "Save changes" at bounding box center [833, 432] width 63 height 14
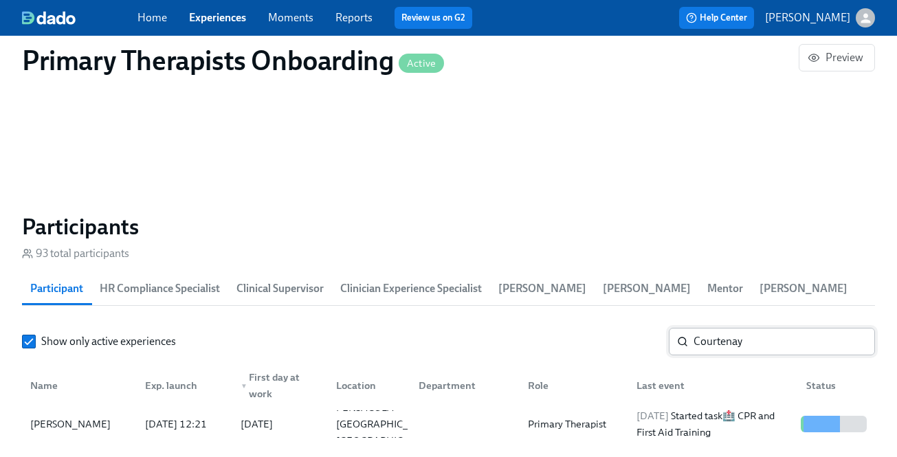
click at [807, 329] on input "Courtenay" at bounding box center [784, 341] width 181 height 27
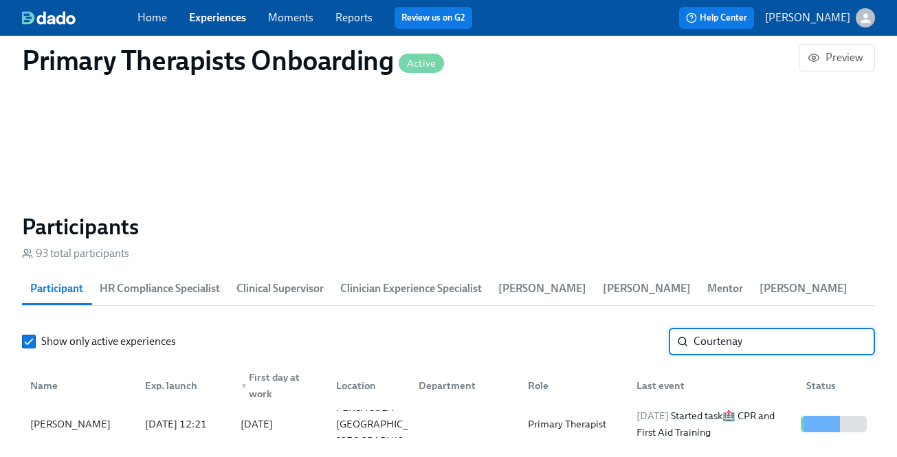
click at [807, 329] on input "Courtenay" at bounding box center [784, 341] width 181 height 27
paste input "[PERSON_NAME]"
type input "[PERSON_NAME]"
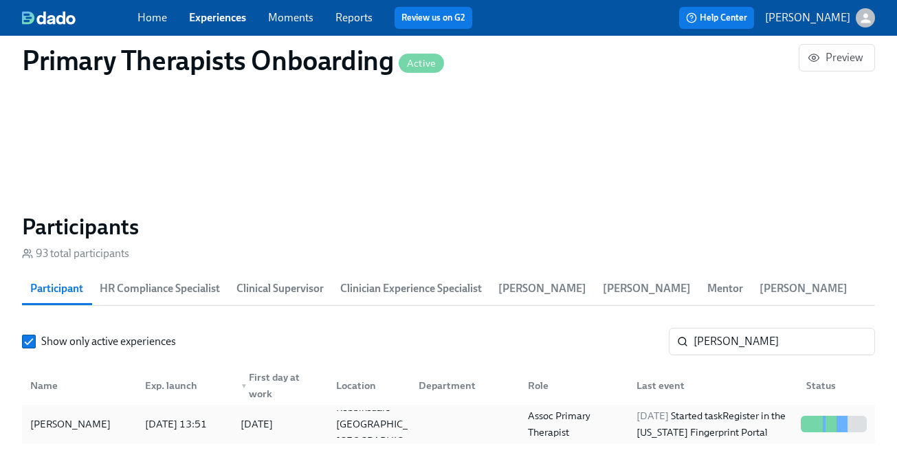
click at [703, 425] on div "[DATE] Started task Register in the [US_STATE] Fingerprint Portal" at bounding box center [713, 424] width 164 height 33
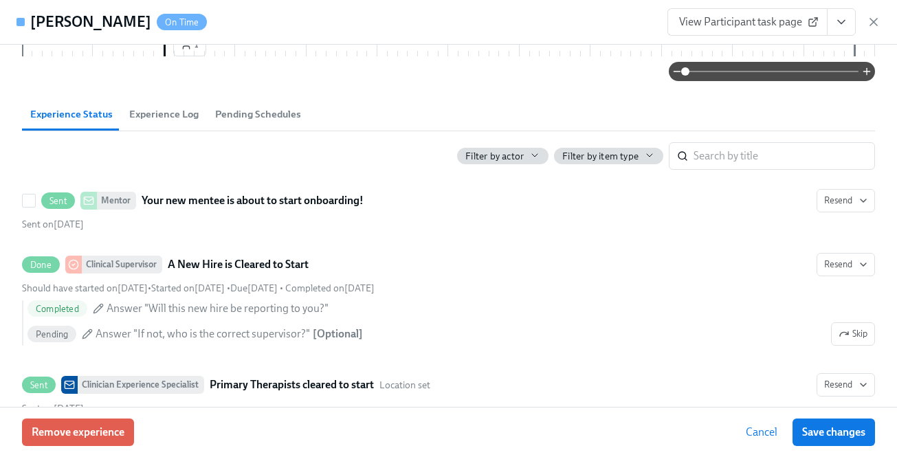
scroll to position [755, 0]
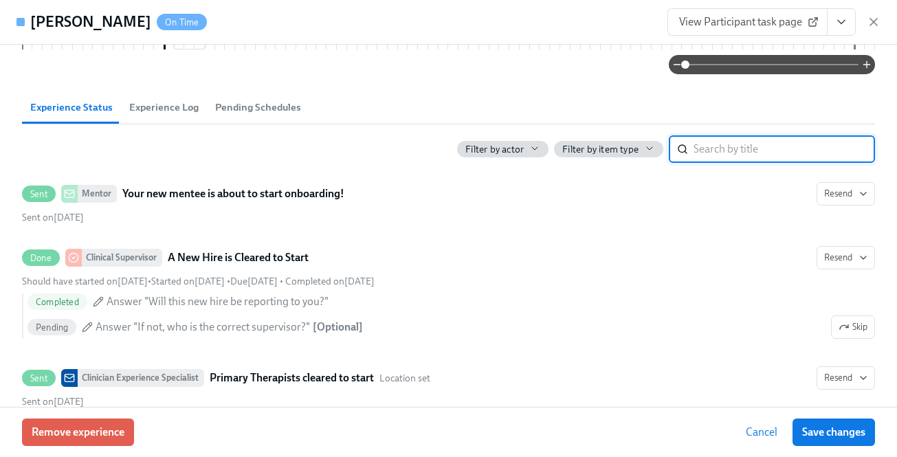
click at [720, 163] on input "search" at bounding box center [784, 148] width 181 height 27
type input "y"
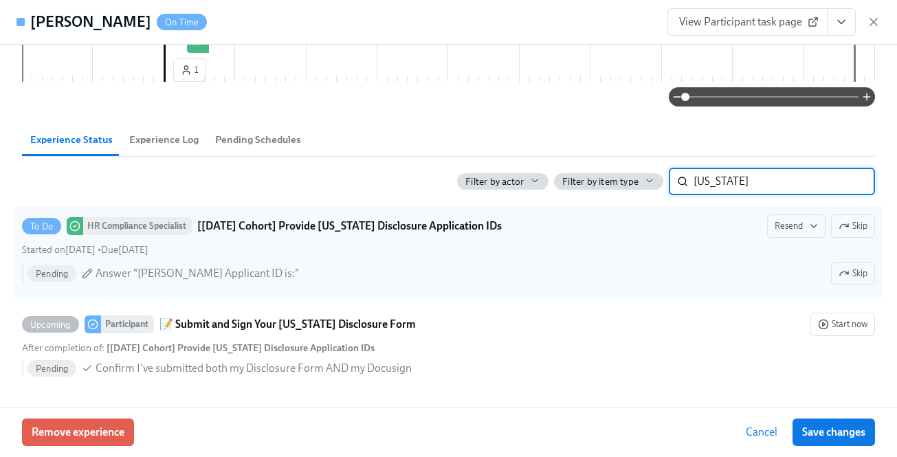
scroll to position [738, 0]
type input "[US_STATE]"
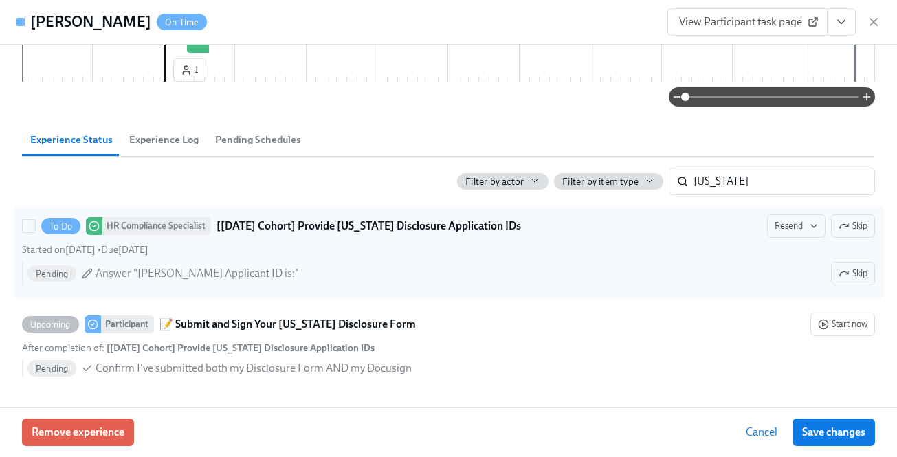
click at [859, 239] on div "To Do HR Compliance Specialist [[DATE] Cohort] Provide [US_STATE] Disclosure Ap…" at bounding box center [448, 252] width 853 height 76
click at [35, 232] on input "To Do HR Compliance Specialist [[DATE] Cohort] Provide [US_STATE] Disclosure Ap…" at bounding box center [29, 226] width 12 height 12
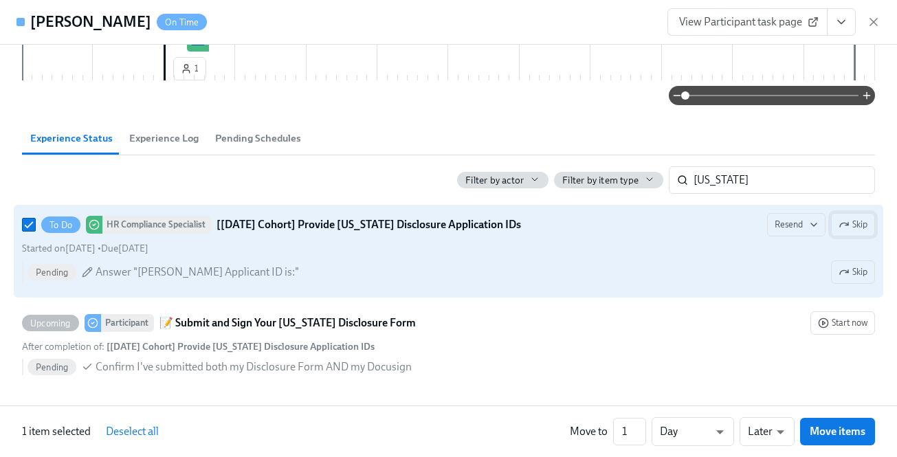
click at [850, 228] on span "Skip" at bounding box center [853, 225] width 29 height 14
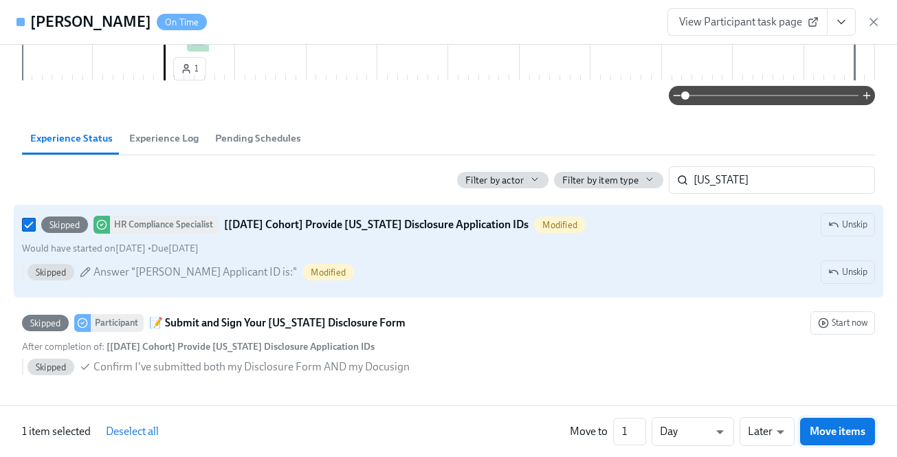
click at [852, 429] on span "Move items" at bounding box center [838, 432] width 56 height 14
checkbox input "false"
